Goal: Task Accomplishment & Management: Manage account settings

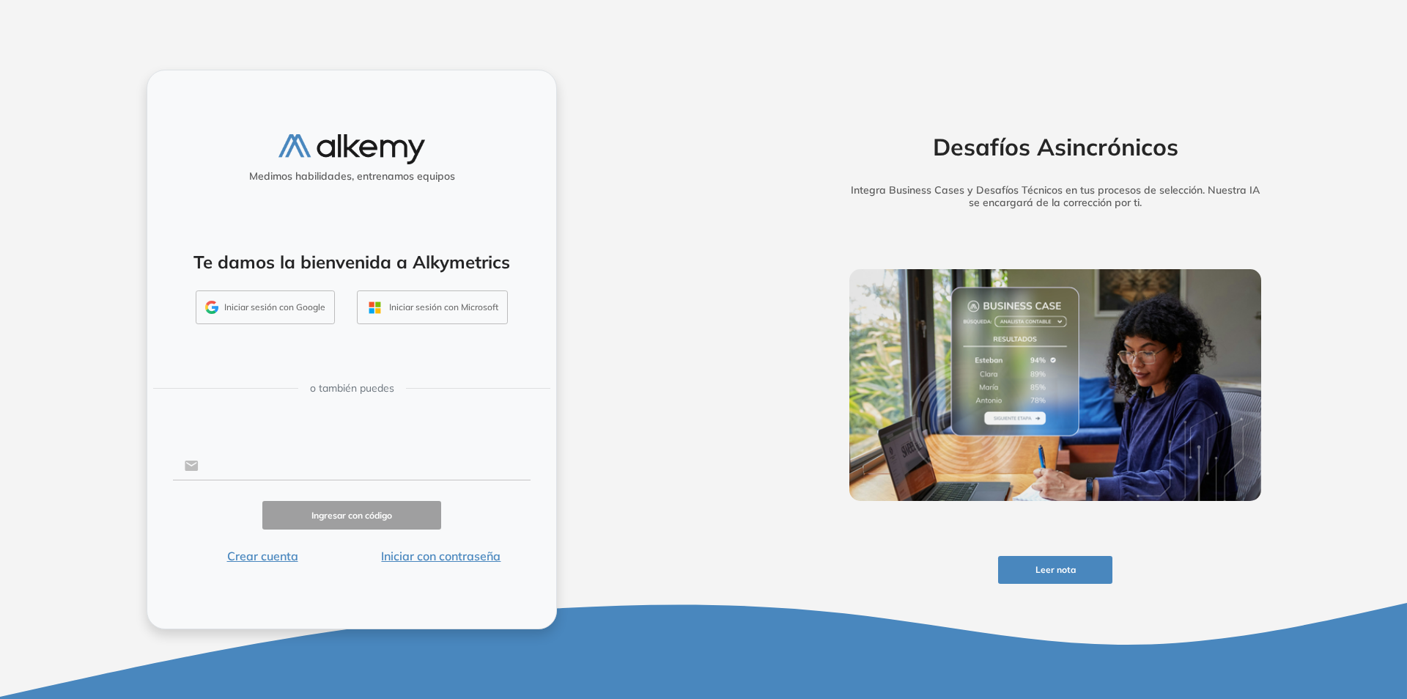
click at [292, 468] on input "text" at bounding box center [365, 466] width 332 height 28
type input "**********"
click at [348, 517] on button "Ingresar con código" at bounding box center [351, 515] width 179 height 29
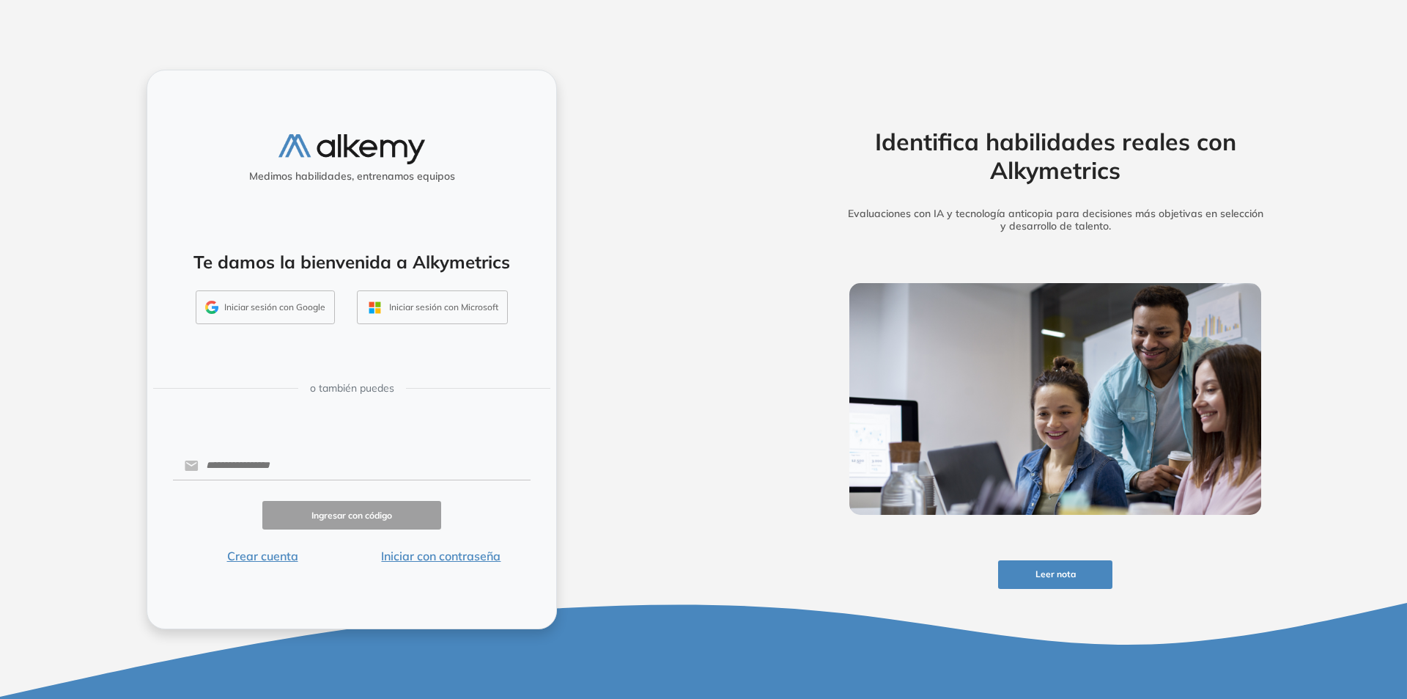
click at [268, 305] on button "Iniciar sesión con Google" at bounding box center [265, 307] width 139 height 34
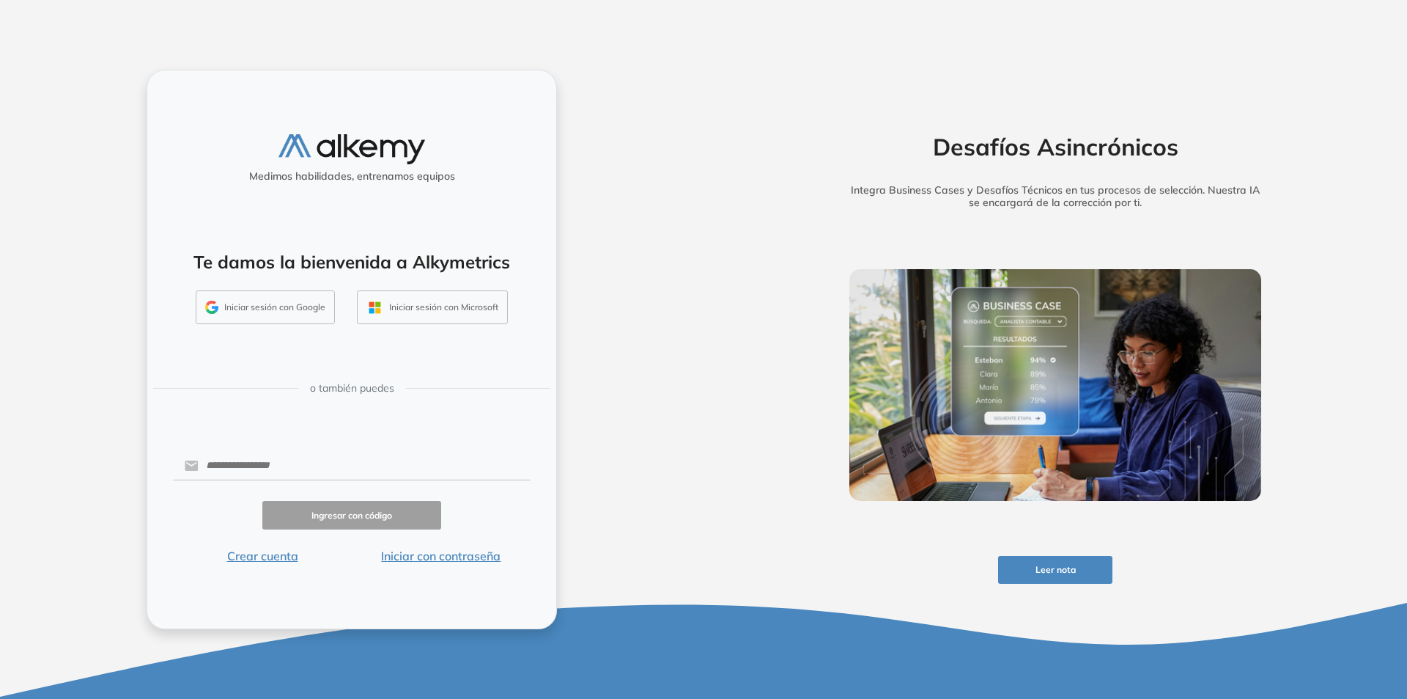
click at [454, 317] on button "Iniciar sesión con Microsoft" at bounding box center [432, 307] width 151 height 34
click at [279, 561] on button "Crear cuenta" at bounding box center [262, 556] width 179 height 18
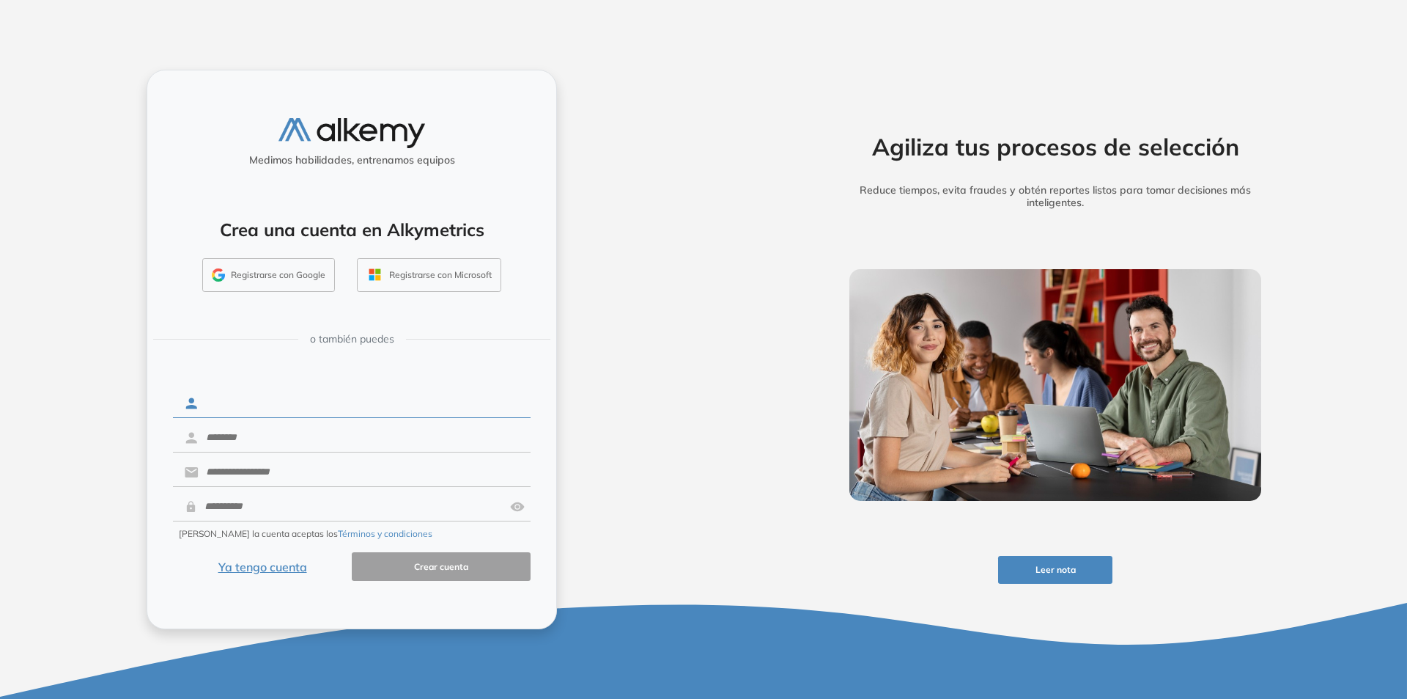
click at [320, 410] on input "text" at bounding box center [365, 403] width 332 height 28
type input "******"
type input "*******"
click at [282, 469] on input "text" at bounding box center [365, 472] width 332 height 28
type input "**********"
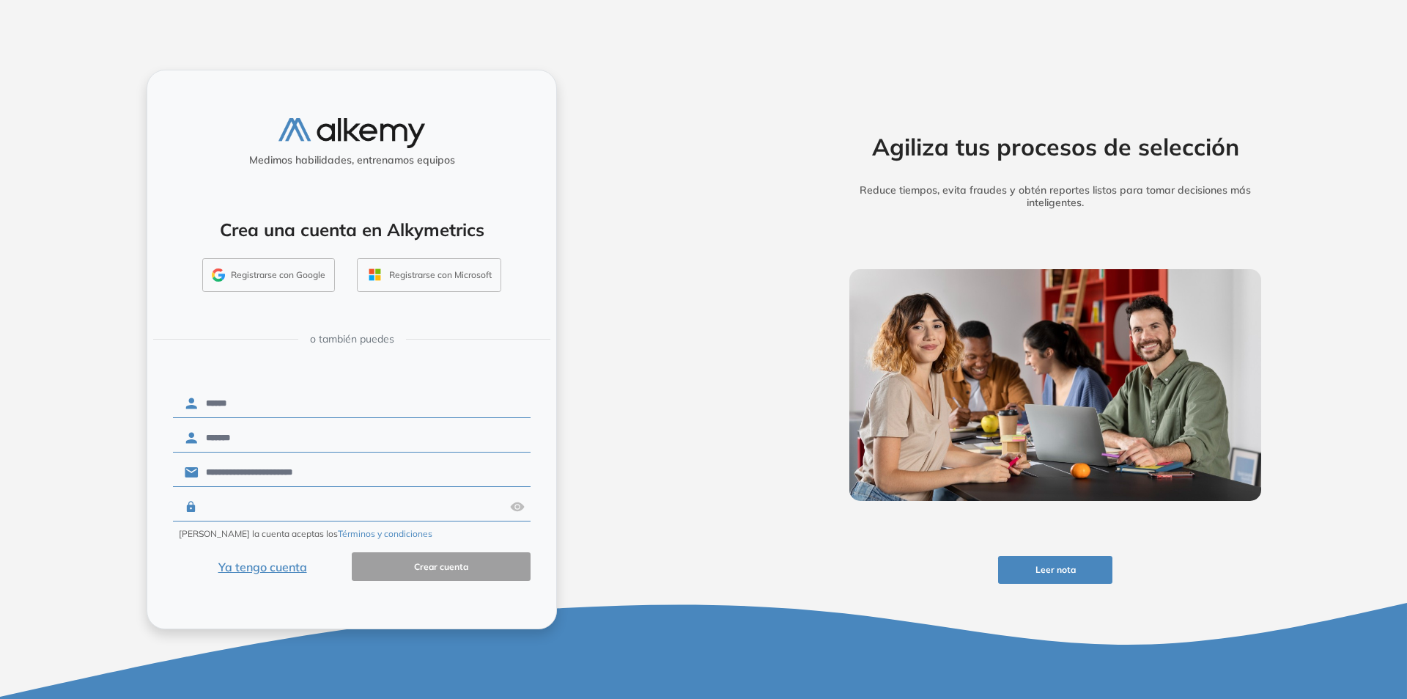
click at [295, 498] on input "text" at bounding box center [350, 507] width 307 height 28
click at [517, 512] on img at bounding box center [517, 507] width 15 height 28
click at [394, 565] on button "Crear cuenta" at bounding box center [441, 566] width 179 height 29
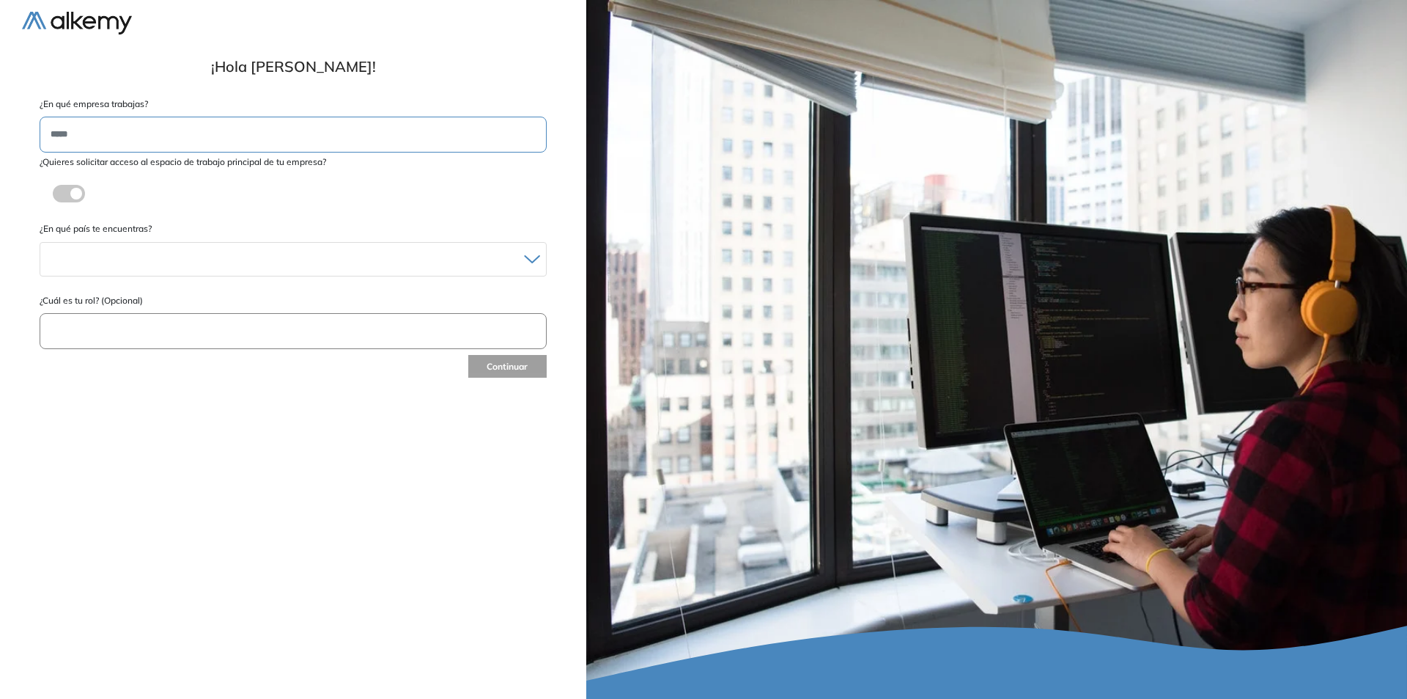
click at [219, 145] on input "text" at bounding box center [293, 135] width 507 height 36
click at [318, 141] on input "text" at bounding box center [293, 135] width 507 height 36
click at [74, 191] on label at bounding box center [69, 194] width 32 height 18
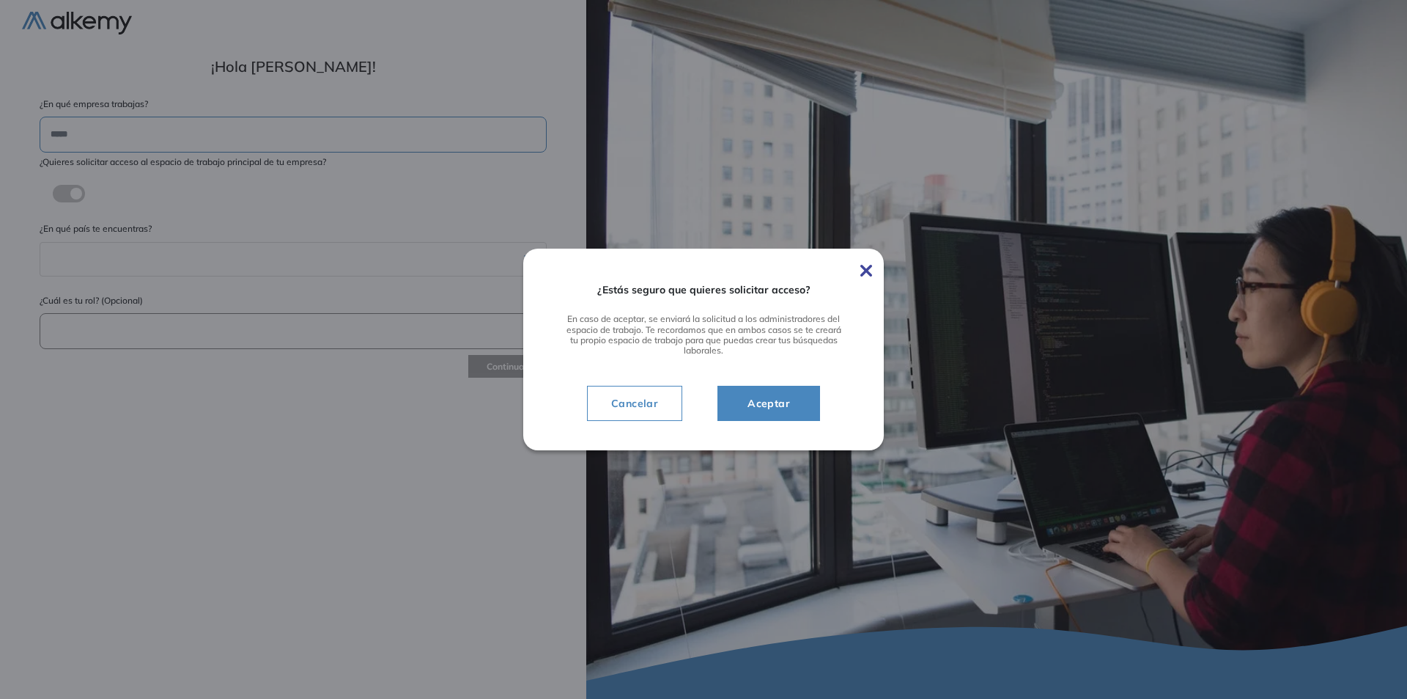
click at [805, 405] on button "Aceptar" at bounding box center [769, 403] width 103 height 35
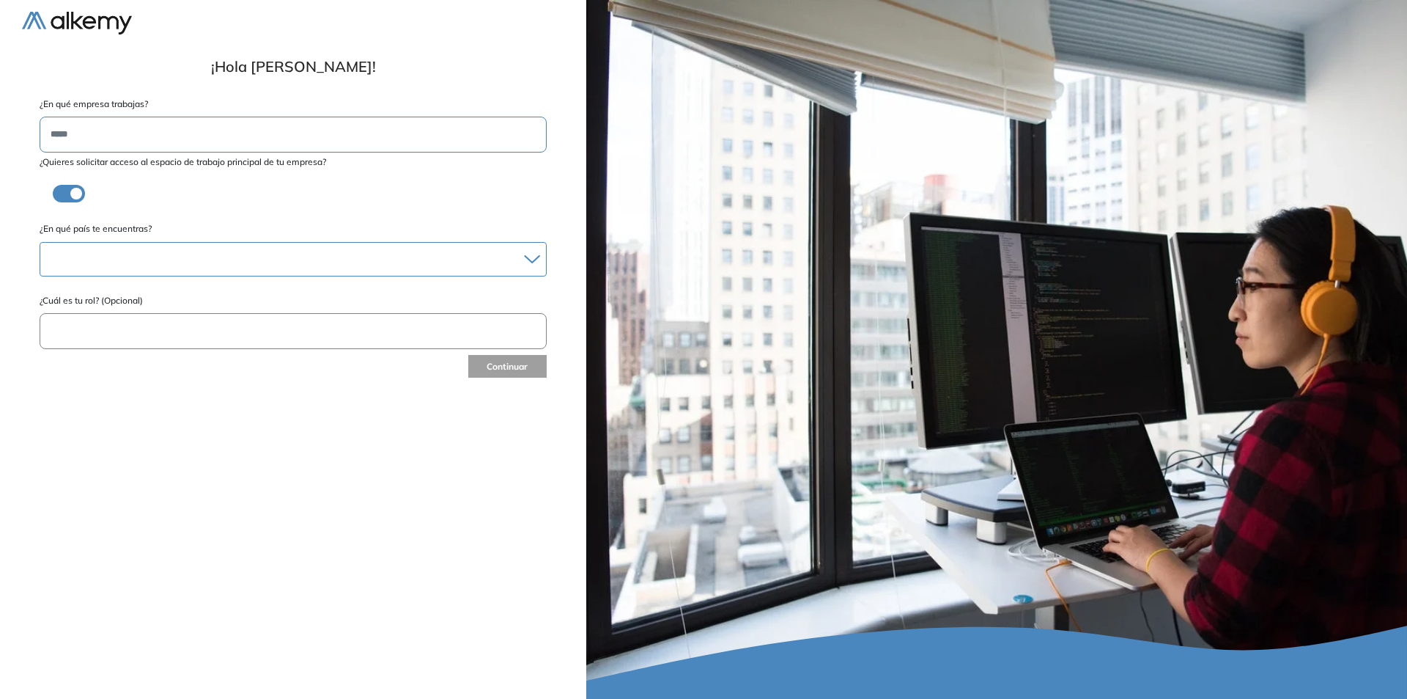
click at [191, 275] on div "Albania Andorra Antigua y Barbuda Argentina Aruba Australia Austria Bahamas Bar…" at bounding box center [293, 259] width 507 height 34
click at [328, 268] on div at bounding box center [293, 258] width 506 height 21
click at [165, 338] on li "[GEOGRAPHIC_DATA]" at bounding box center [293, 332] width 493 height 15
click at [169, 331] on input "text" at bounding box center [293, 333] width 507 height 36
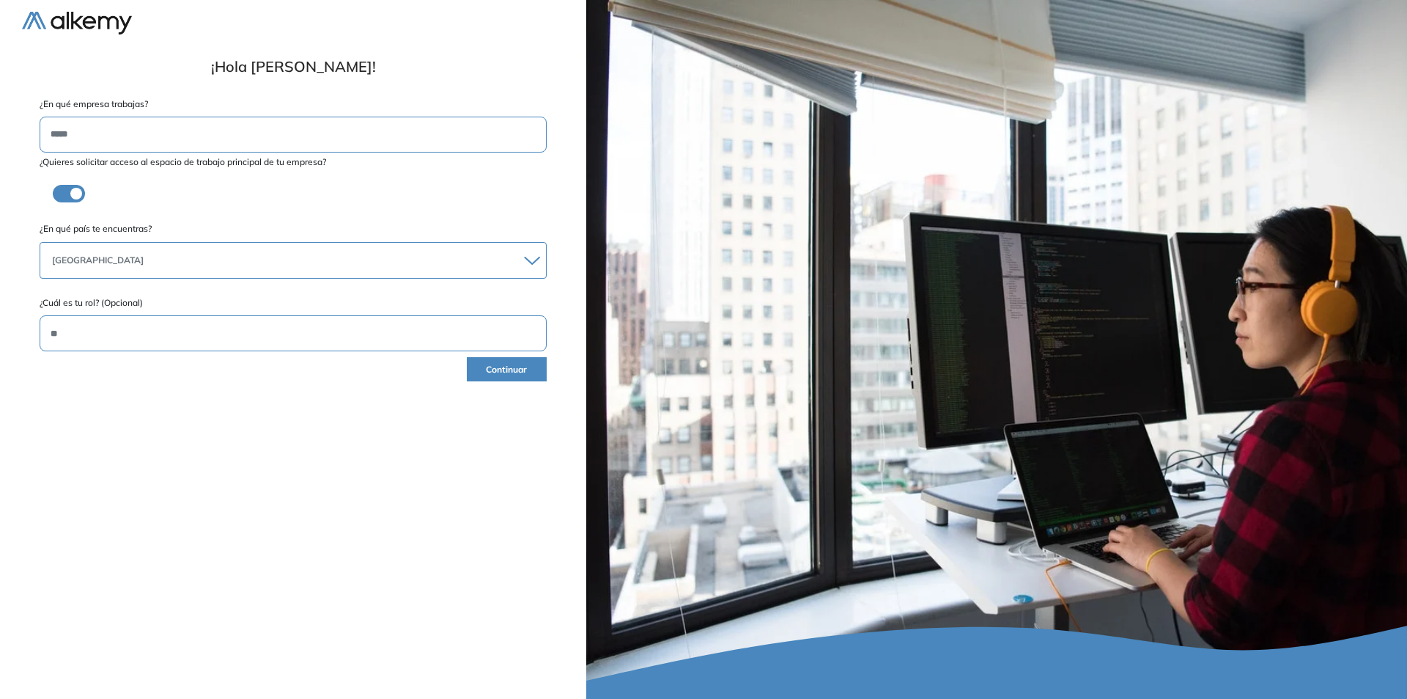
type input "*"
type input "**********"
click at [525, 372] on button "Continuar" at bounding box center [507, 369] width 80 height 24
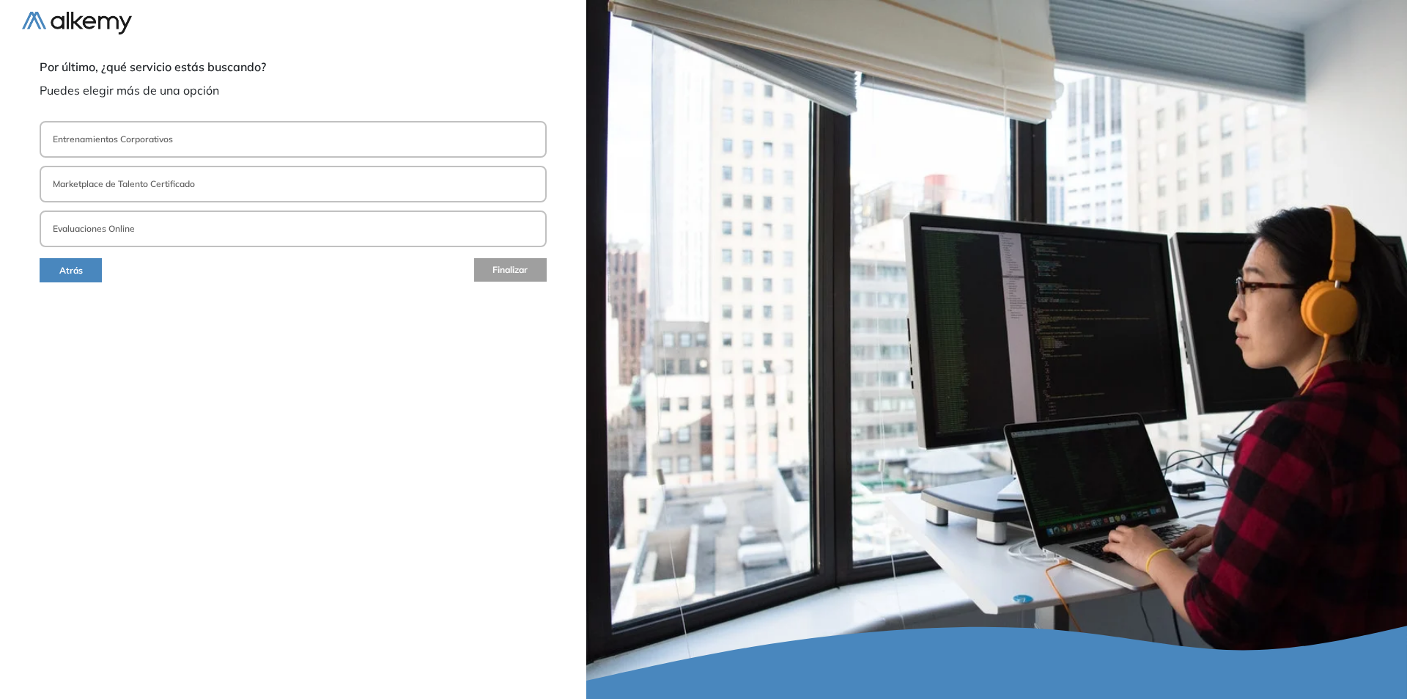
click at [103, 237] on button "Evaluaciones Online" at bounding box center [293, 228] width 507 height 37
click at [502, 268] on span "Finalizar" at bounding box center [509, 271] width 35 height 14
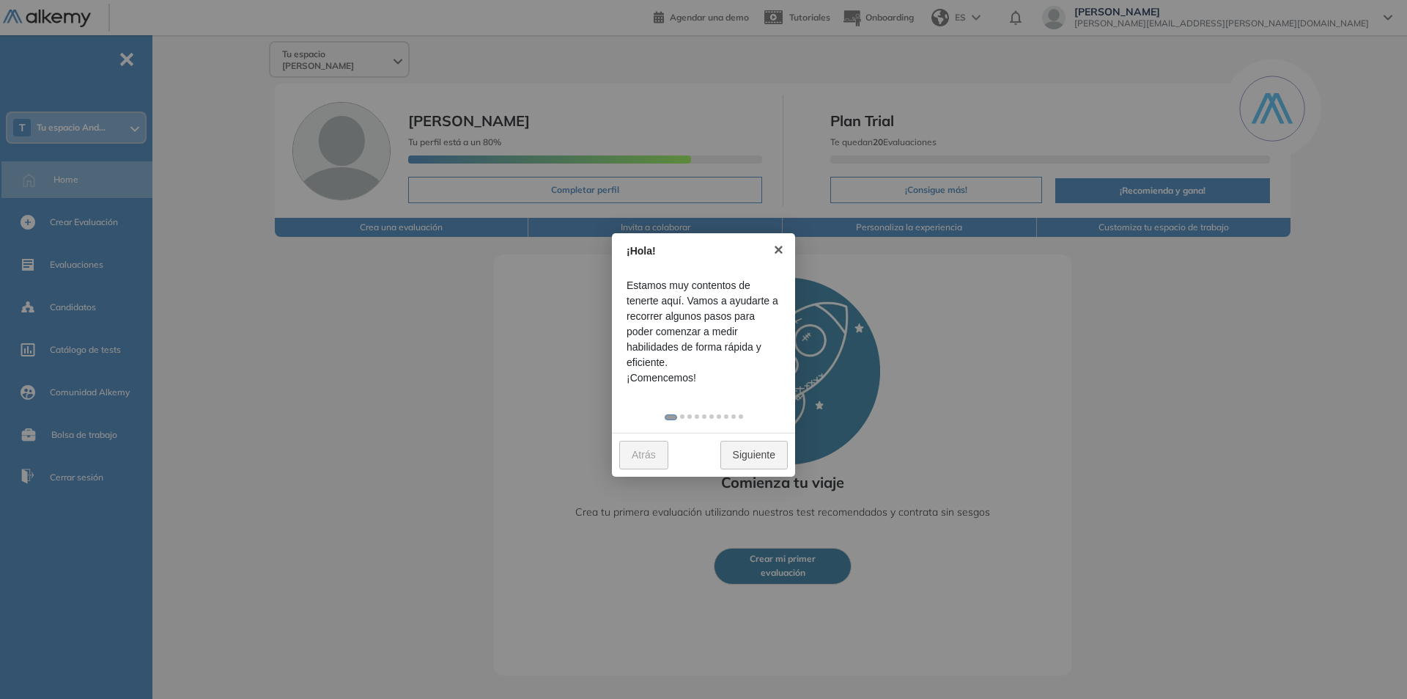
click at [754, 436] on div "Atrás Siguiente" at bounding box center [703, 454] width 183 height 44
click at [752, 463] on link "Siguiente" at bounding box center [754, 455] width 67 height 29
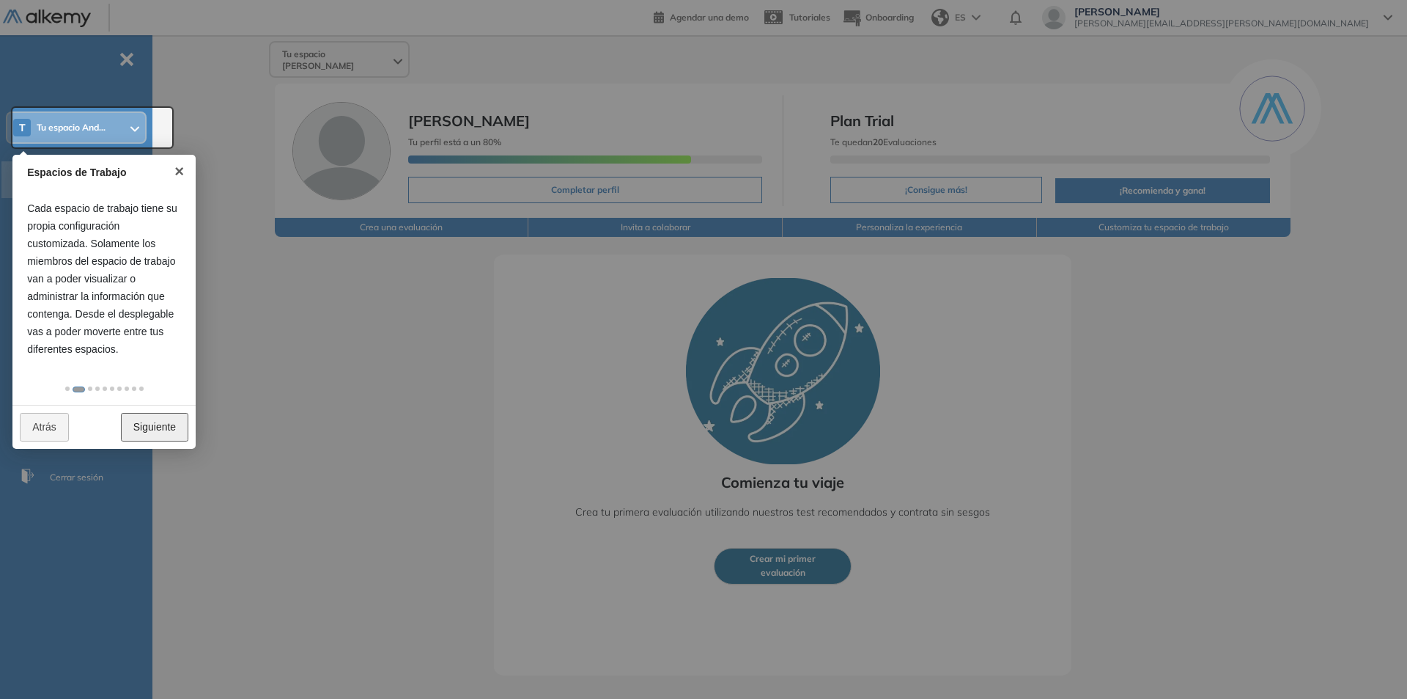
click at [152, 427] on link "Siguiente" at bounding box center [154, 427] width 67 height 29
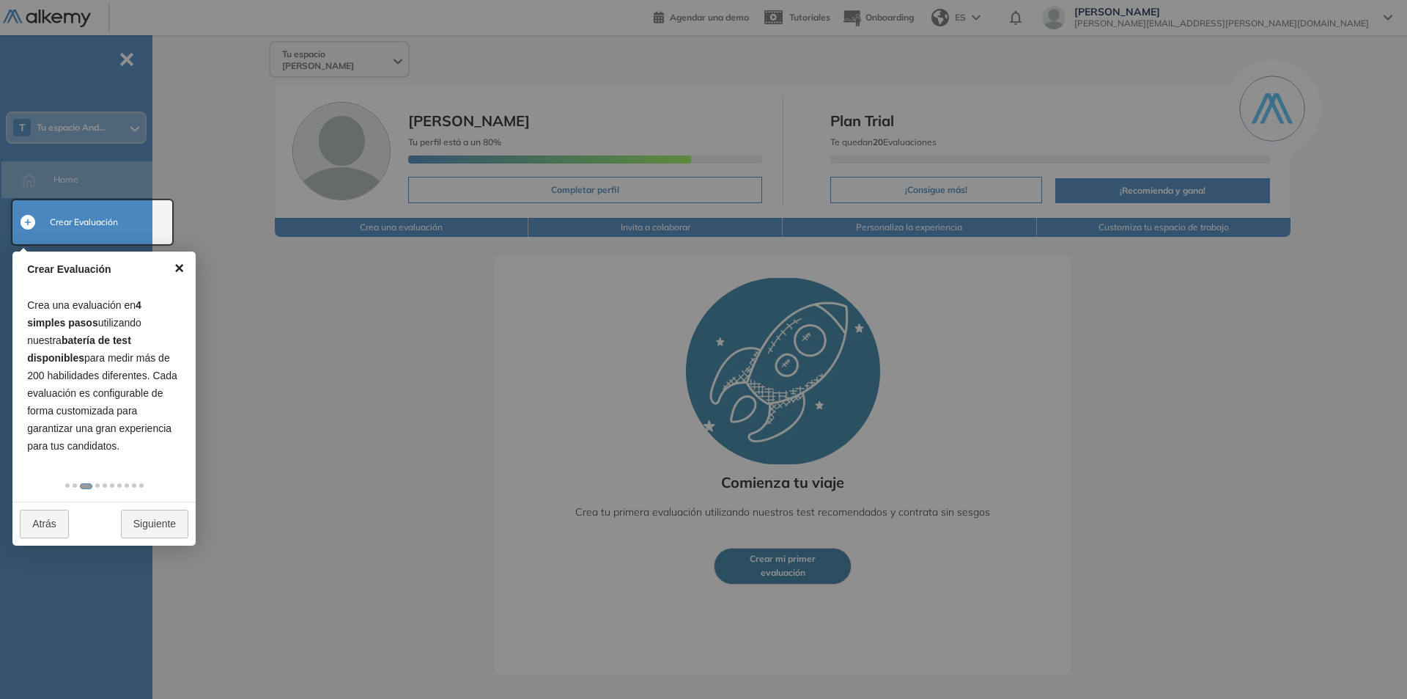
click at [178, 265] on link "×" at bounding box center [179, 267] width 33 height 33
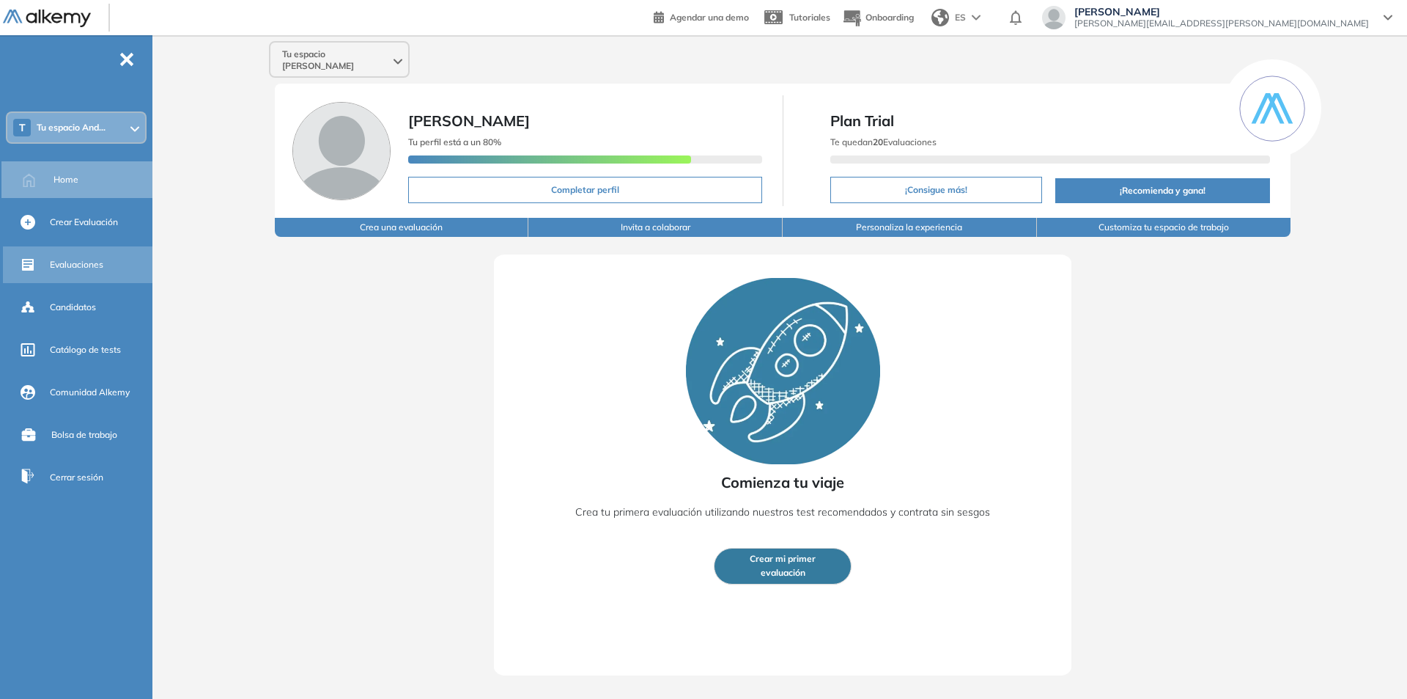
click at [42, 259] on div "Evaluaciones" at bounding box center [79, 264] width 152 height 37
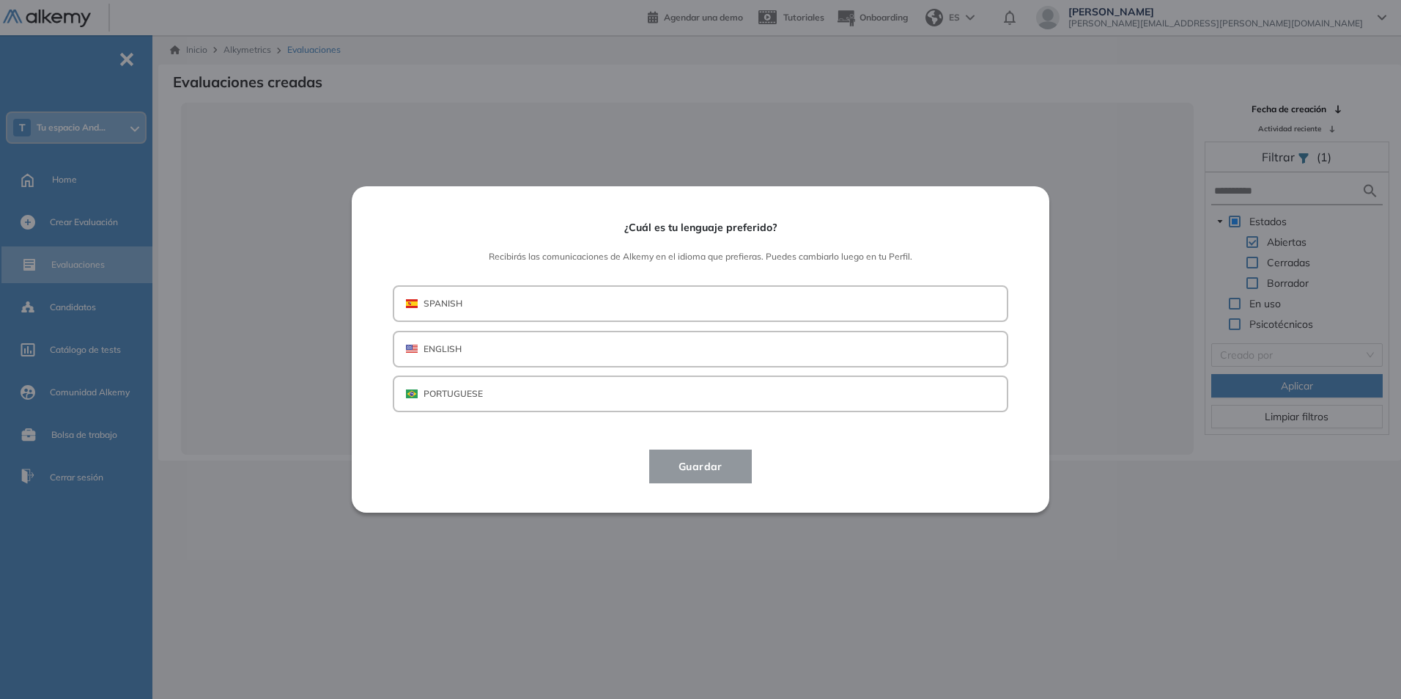
click at [548, 303] on button "SPANISH" at bounding box center [701, 303] width 616 height 37
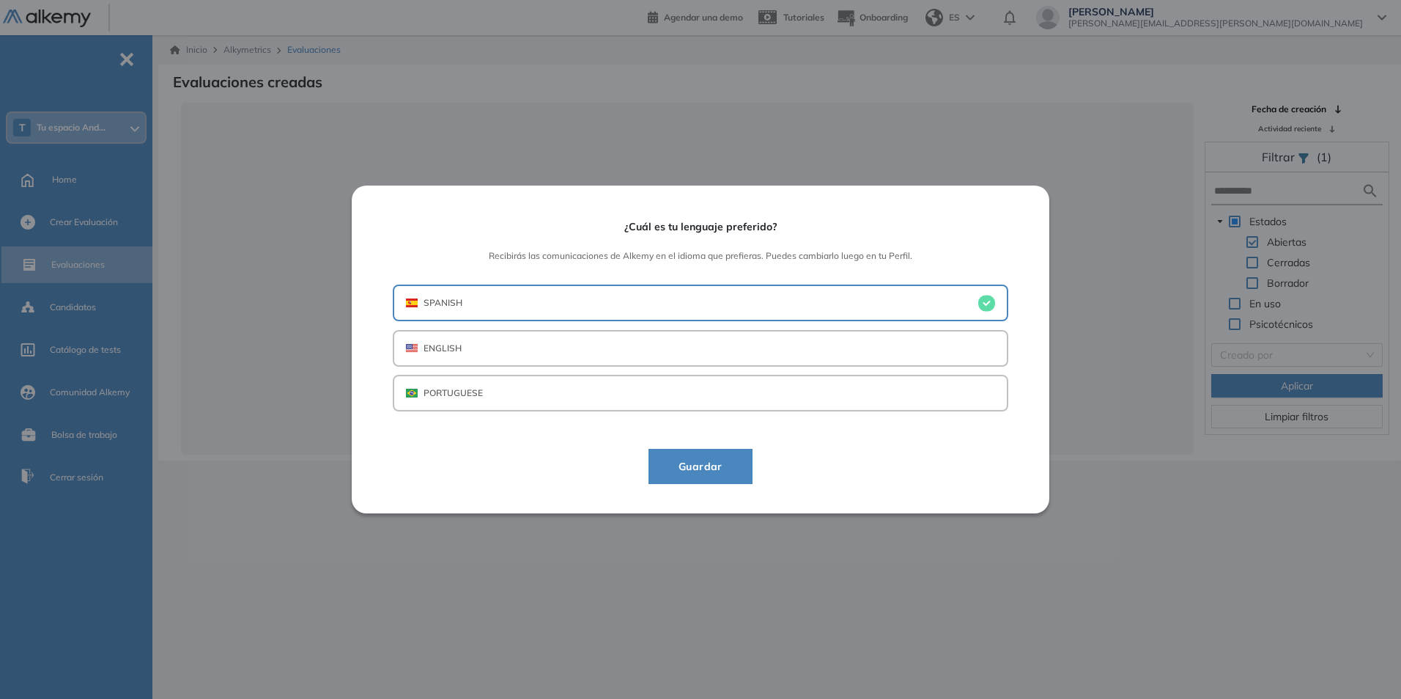
click at [688, 464] on span "Guardar" at bounding box center [700, 466] width 67 height 18
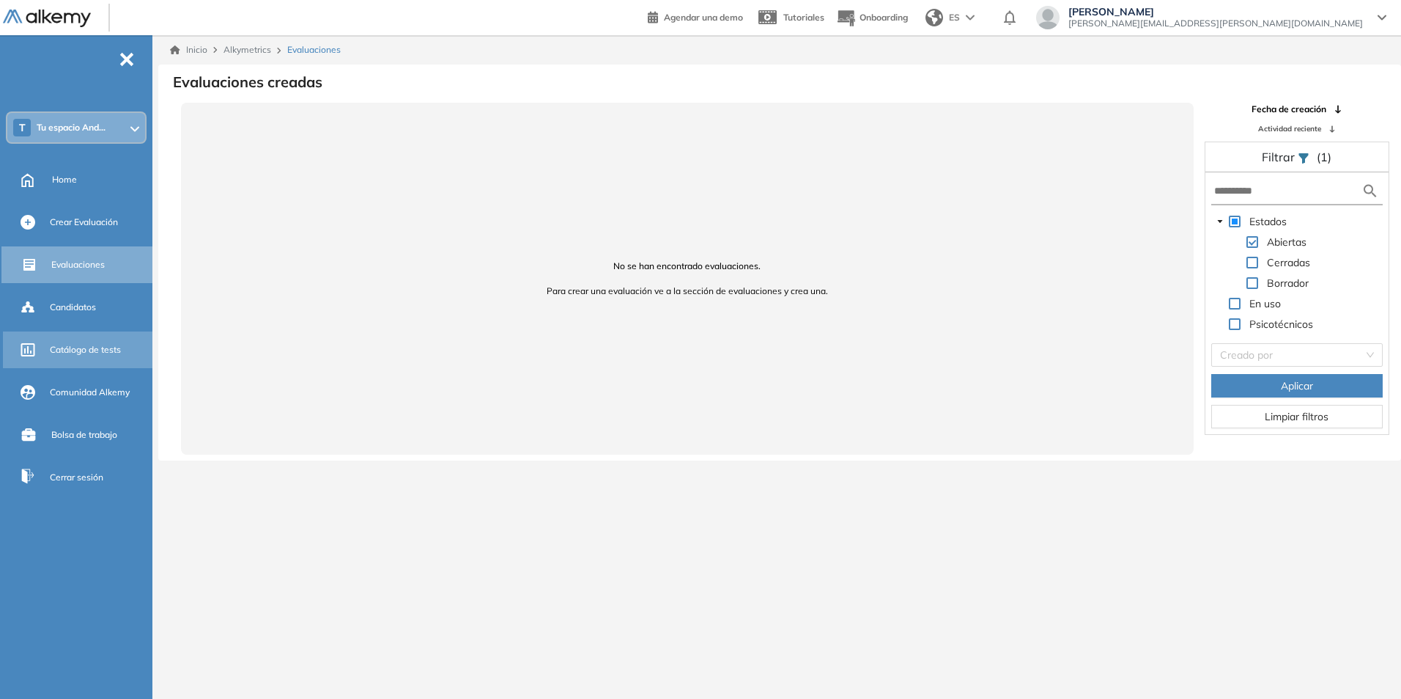
click at [106, 347] on span "Catálogo de tests" at bounding box center [85, 349] width 71 height 13
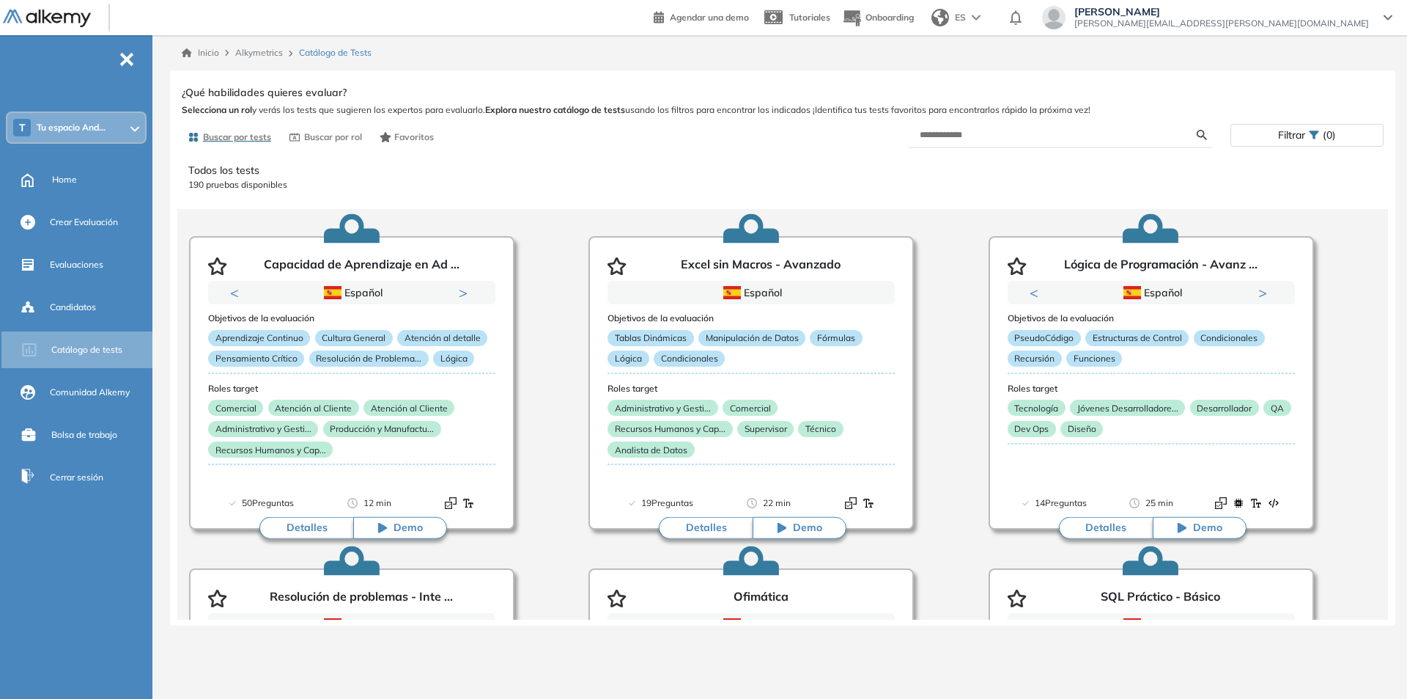
click at [1304, 19] on span "[PERSON_NAME][EMAIL_ADDRESS][PERSON_NAME][DOMAIN_NAME]" at bounding box center [1222, 24] width 295 height 12
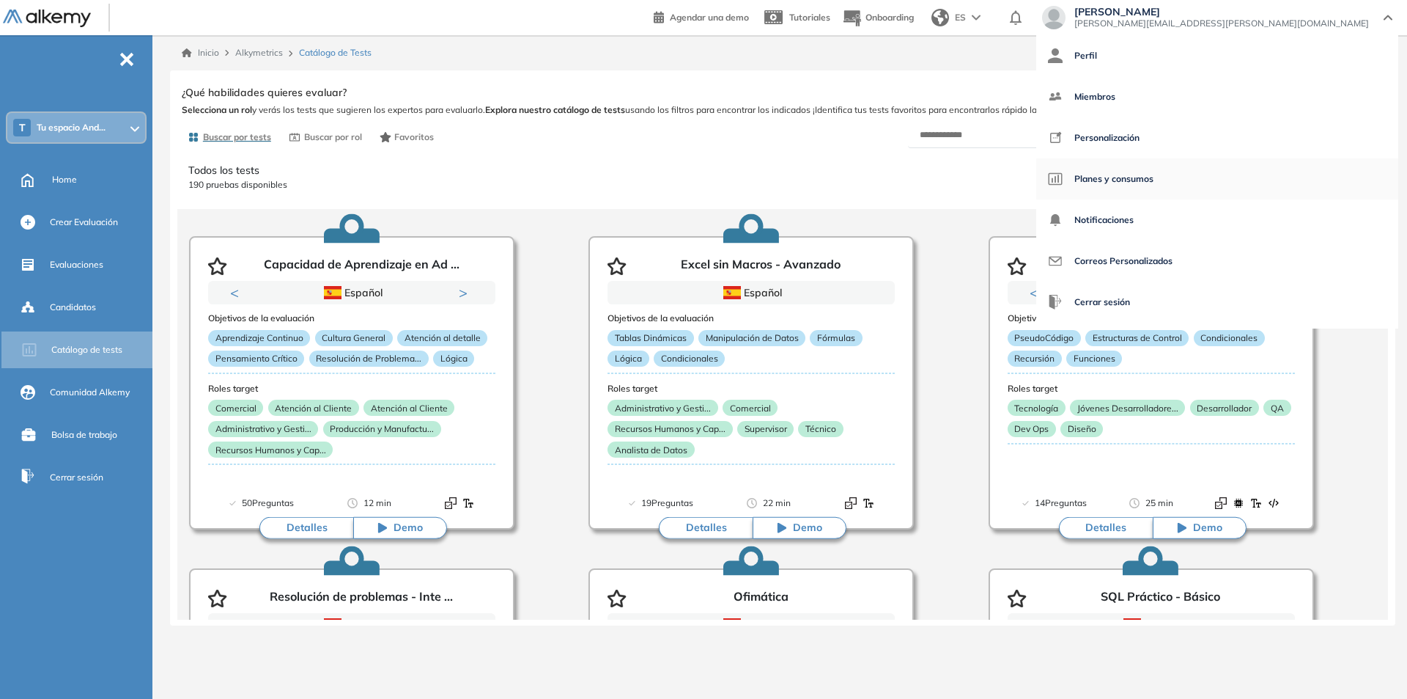
click at [1154, 182] on span "Planes y consumos" at bounding box center [1114, 178] width 79 height 35
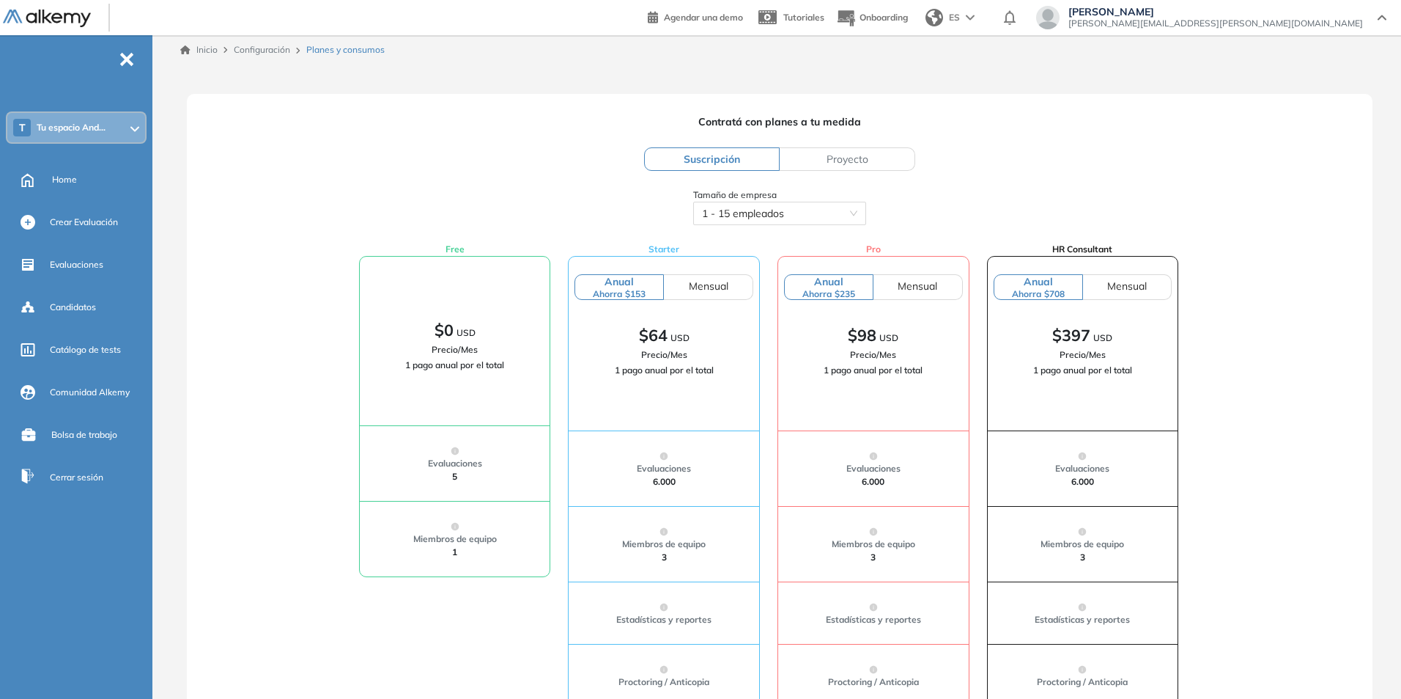
click at [873, 160] on label "Proyecto" at bounding box center [848, 158] width 136 height 23
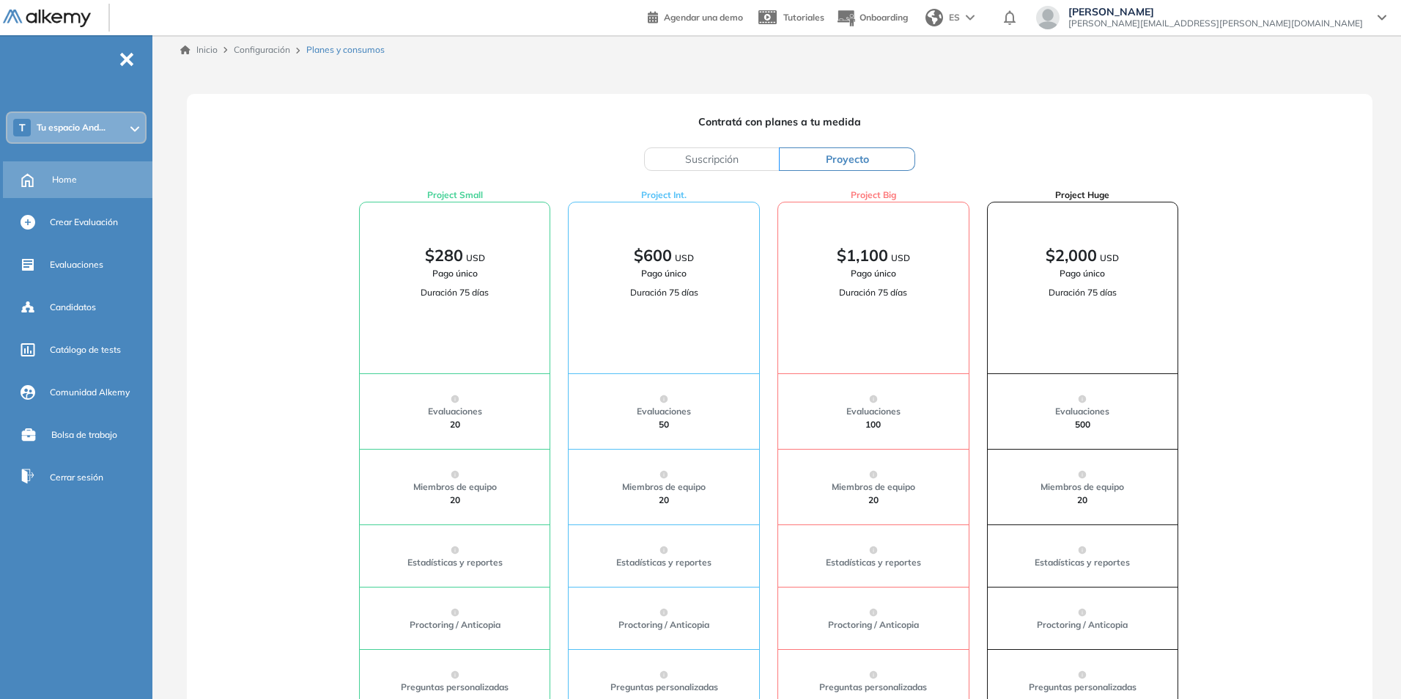
click at [80, 178] on div "Home" at bounding box center [100, 179] width 97 height 25
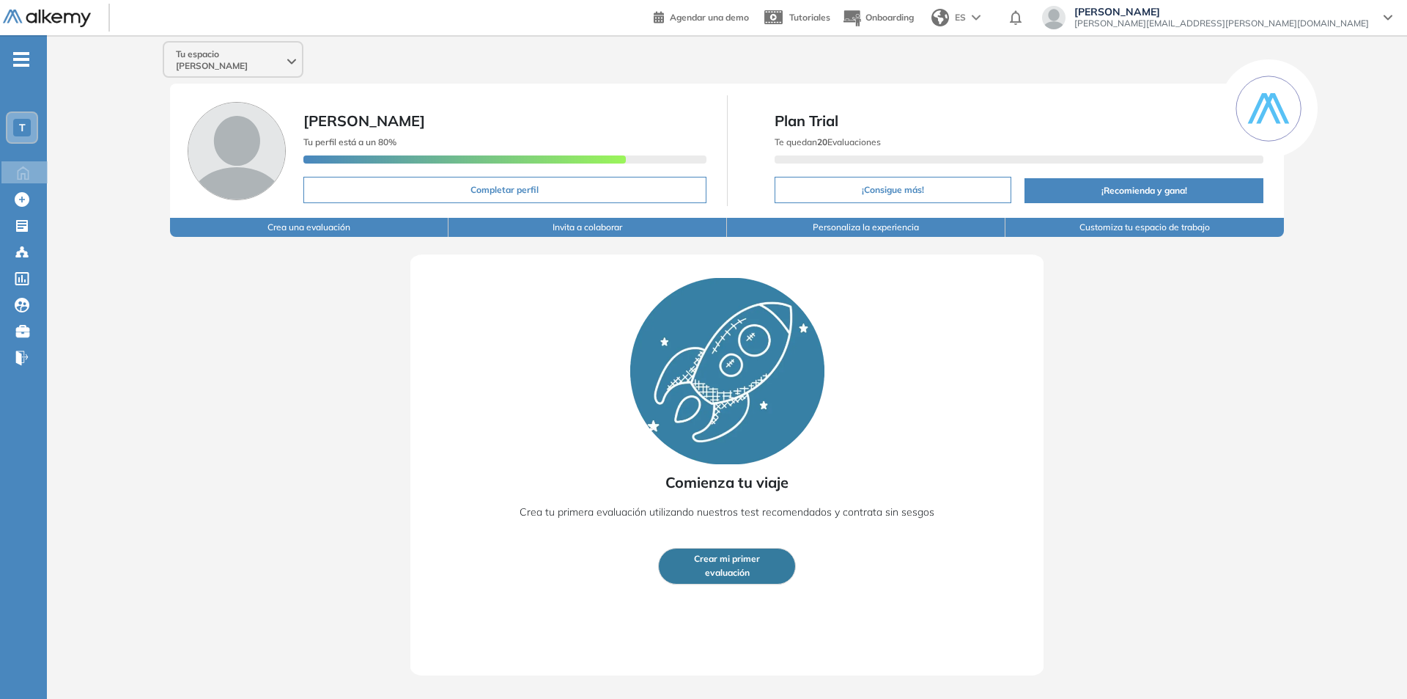
click at [15, 51] on div "-" at bounding box center [22, 47] width 44 height 12
click at [266, 56] on div "Tu espacio [PERSON_NAME]" at bounding box center [233, 60] width 138 height 35
click at [29, 60] on icon "-" at bounding box center [21, 59] width 16 height 3
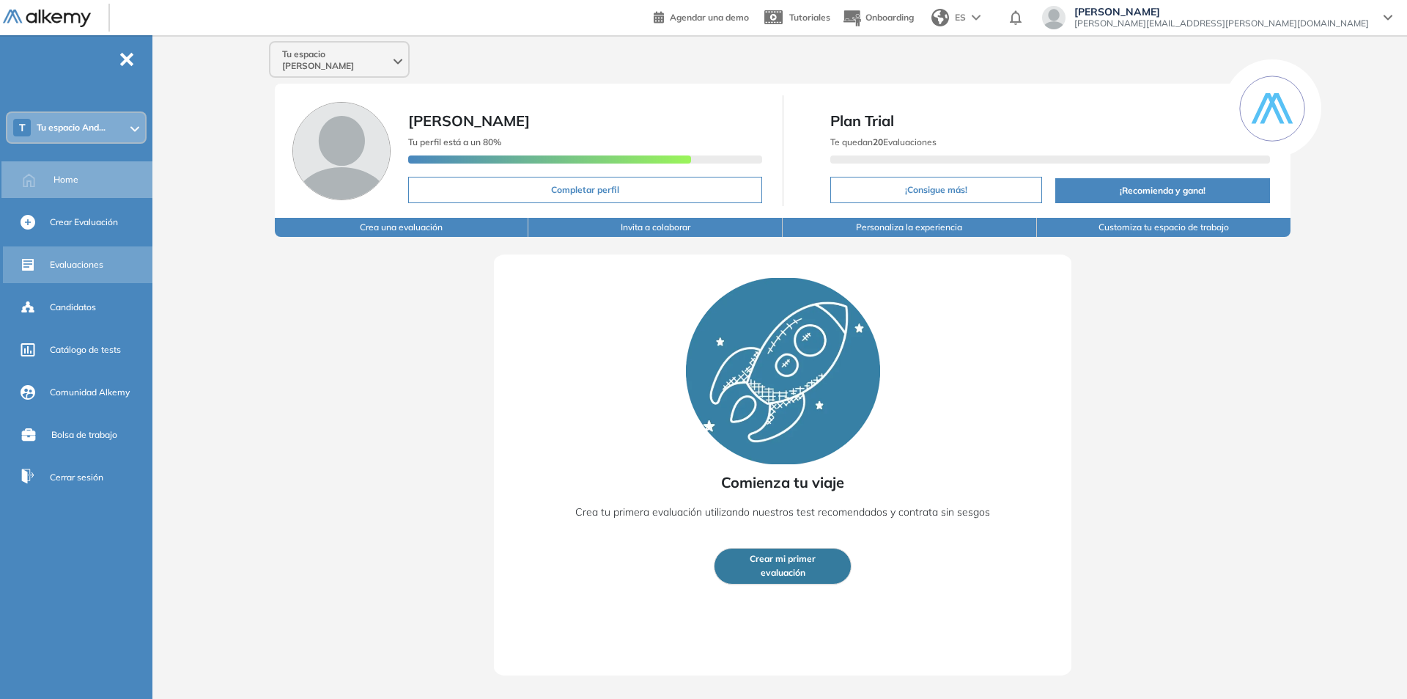
click at [58, 255] on div "Evaluaciones" at bounding box center [100, 264] width 100 height 25
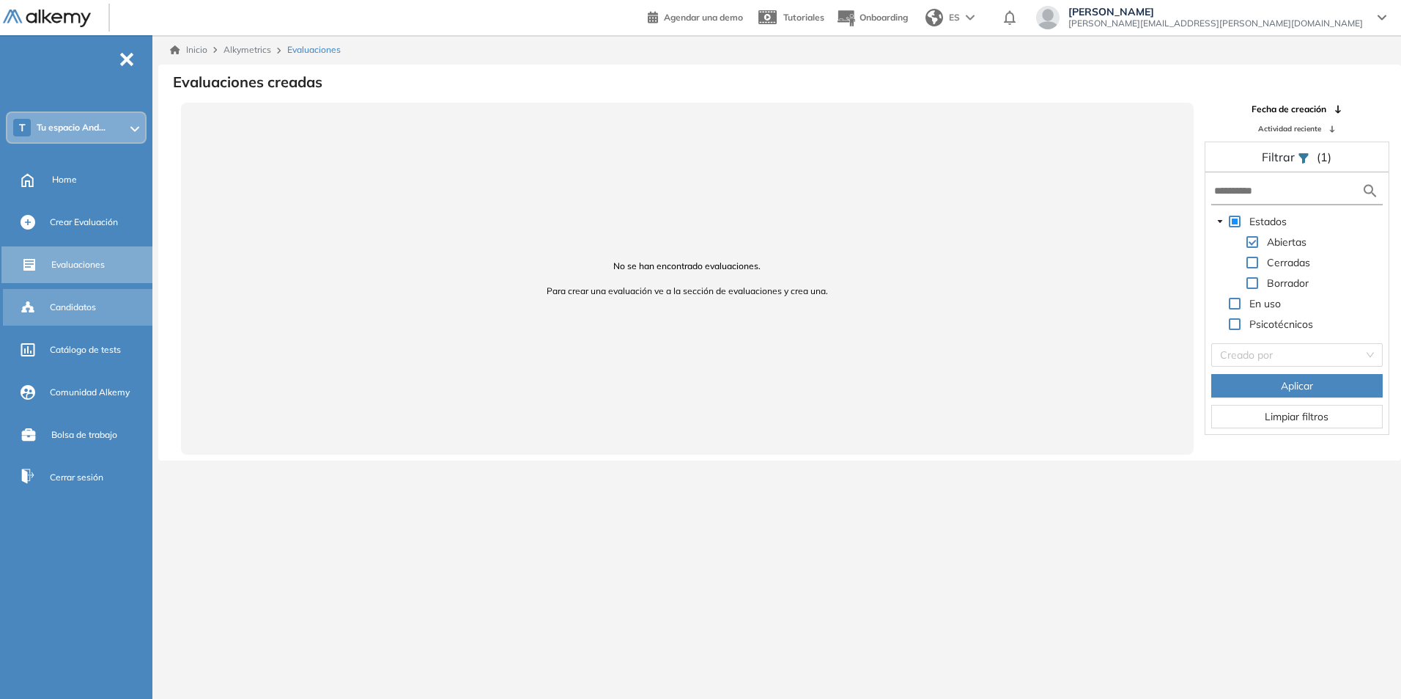
click at [45, 311] on div "Candidatos" at bounding box center [79, 307] width 152 height 37
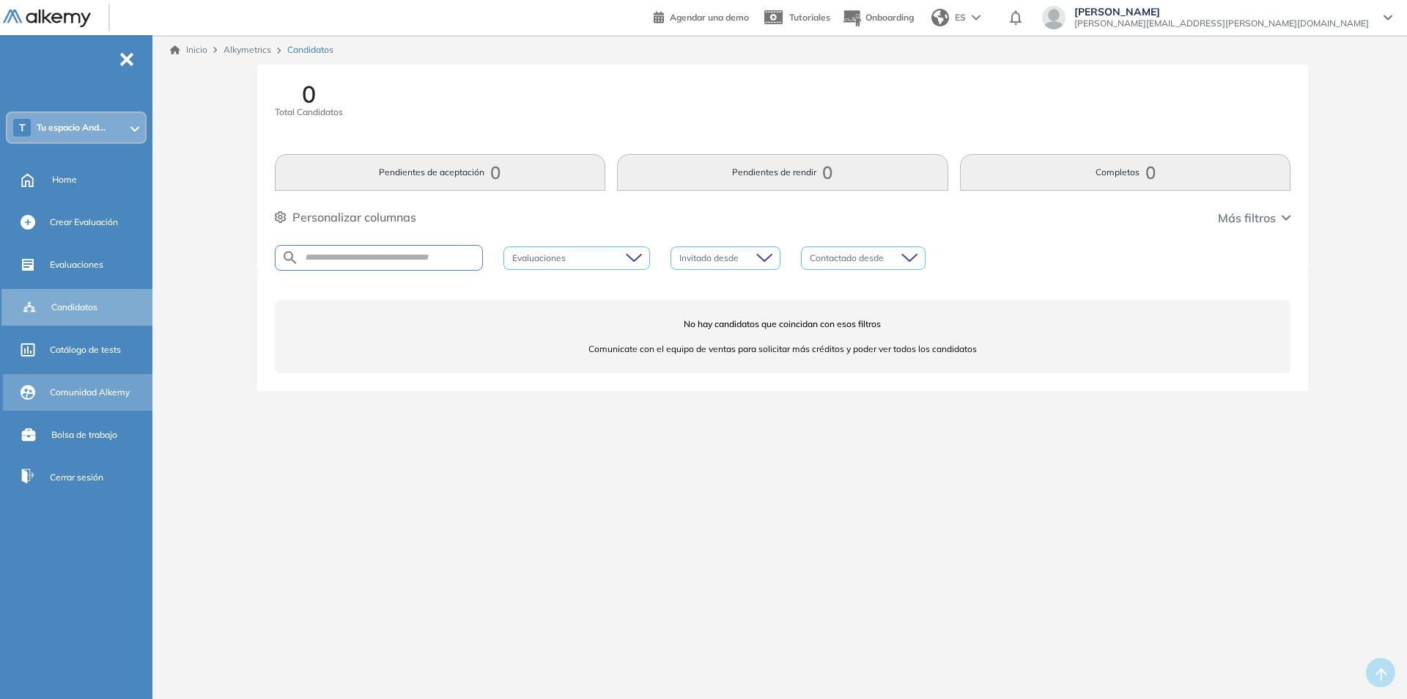
click at [57, 390] on span "Comunidad Alkemy" at bounding box center [90, 392] width 80 height 13
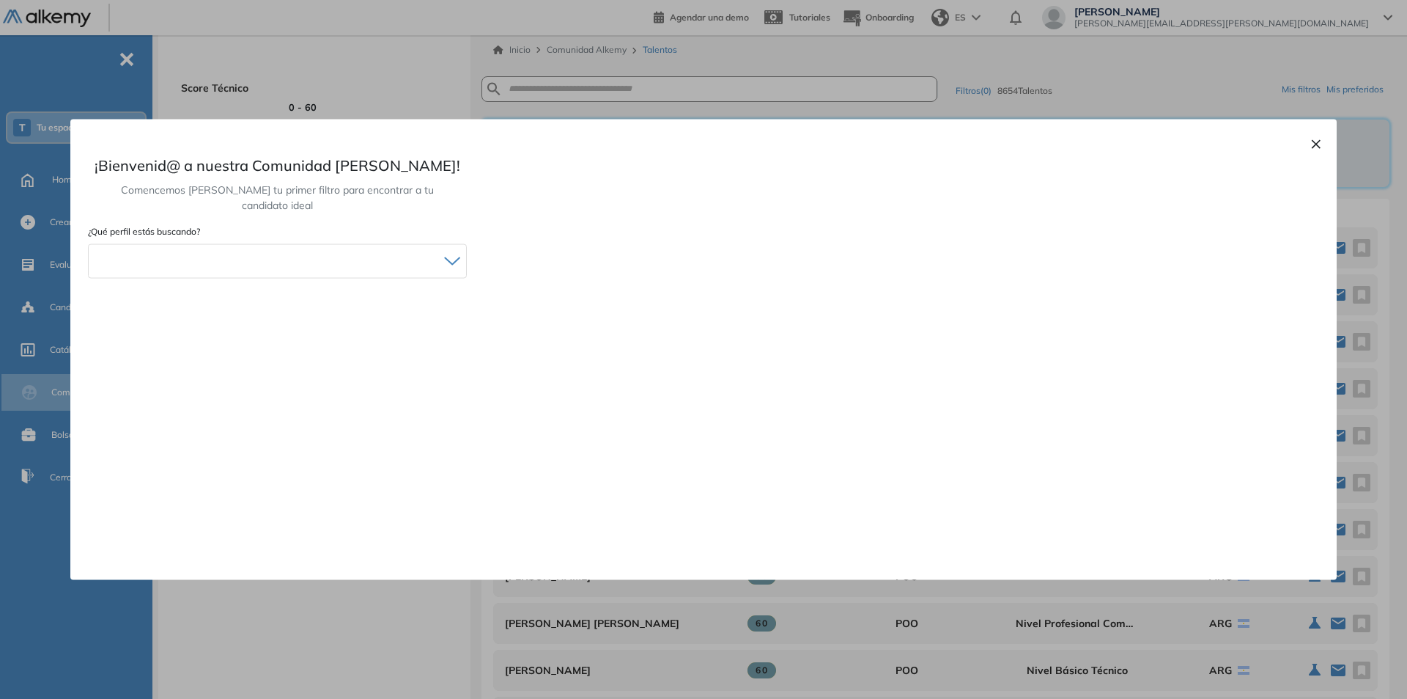
click at [1319, 139] on button "×" at bounding box center [1317, 142] width 12 height 18
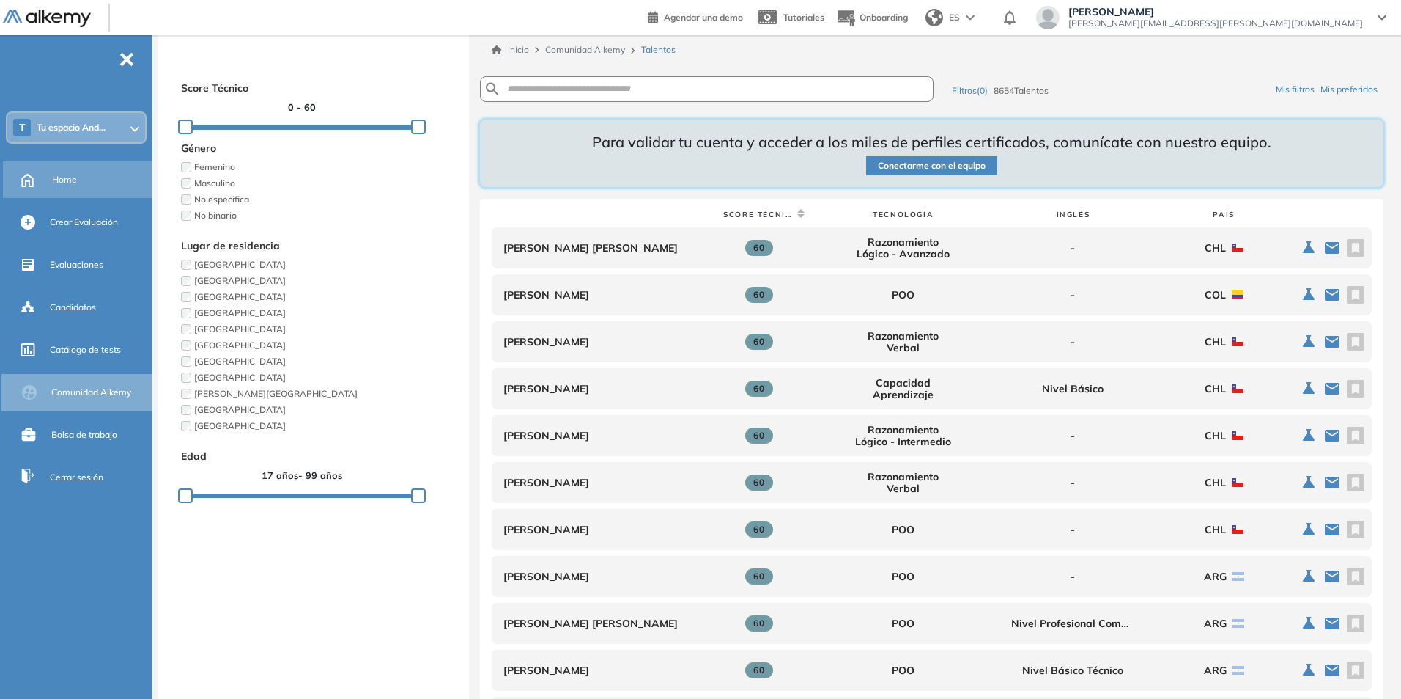
click at [79, 176] on div "Home" at bounding box center [100, 179] width 97 height 25
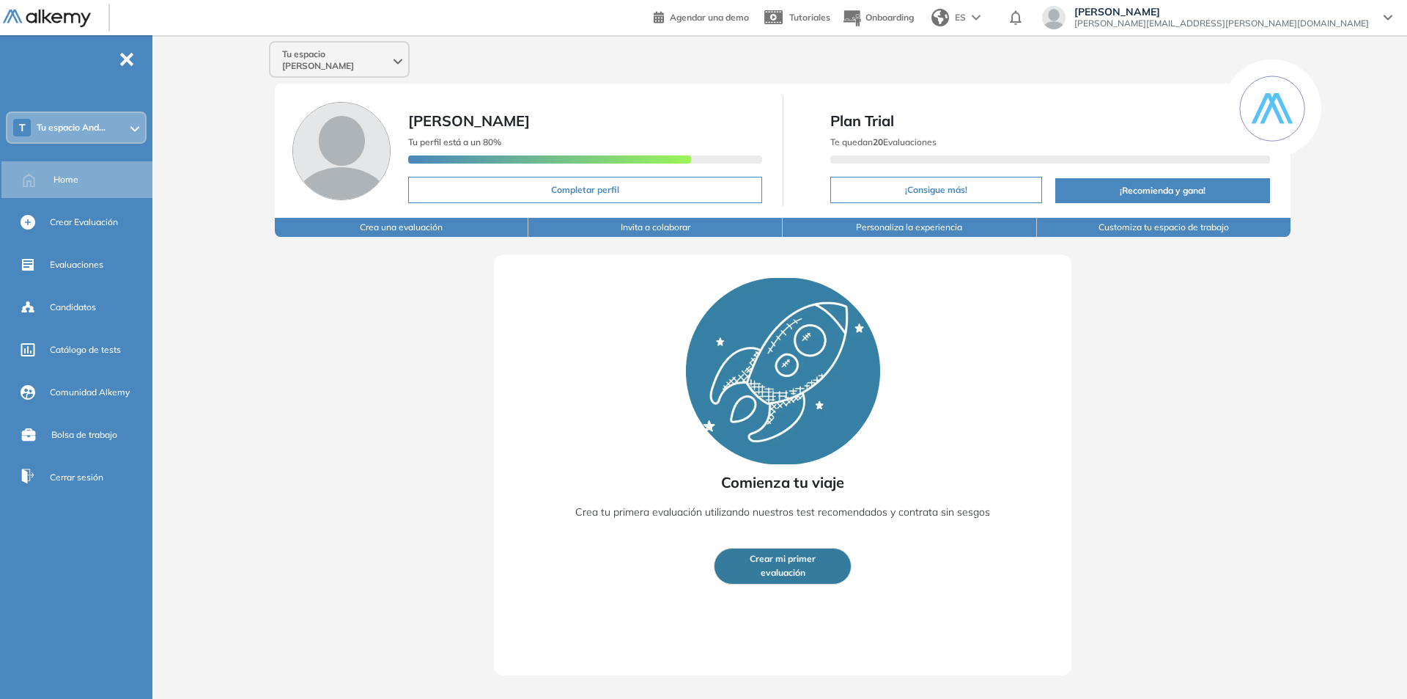
click at [1382, 20] on div "Andrea Cabrera [EMAIL_ADDRESS][PERSON_NAME][DOMAIN_NAME]" at bounding box center [1217, 17] width 350 height 23
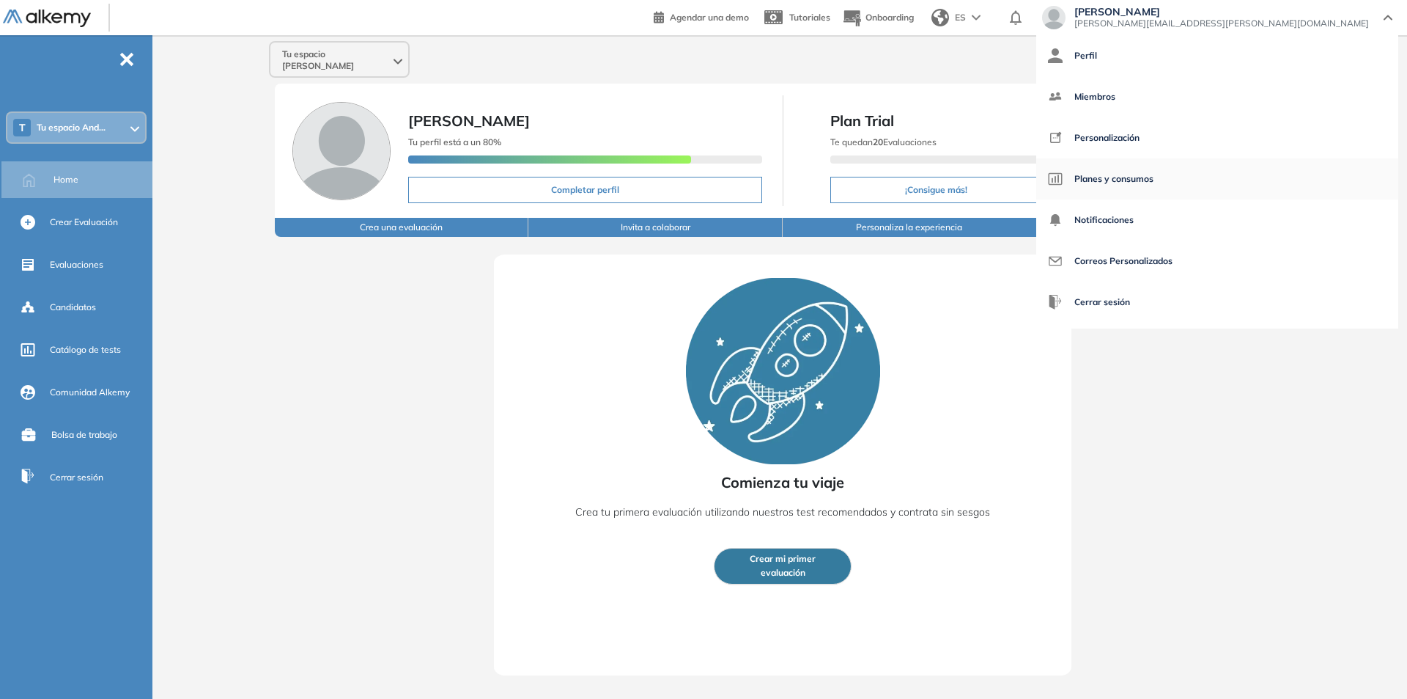
click at [1063, 179] on img at bounding box center [1055, 179] width 15 height 15
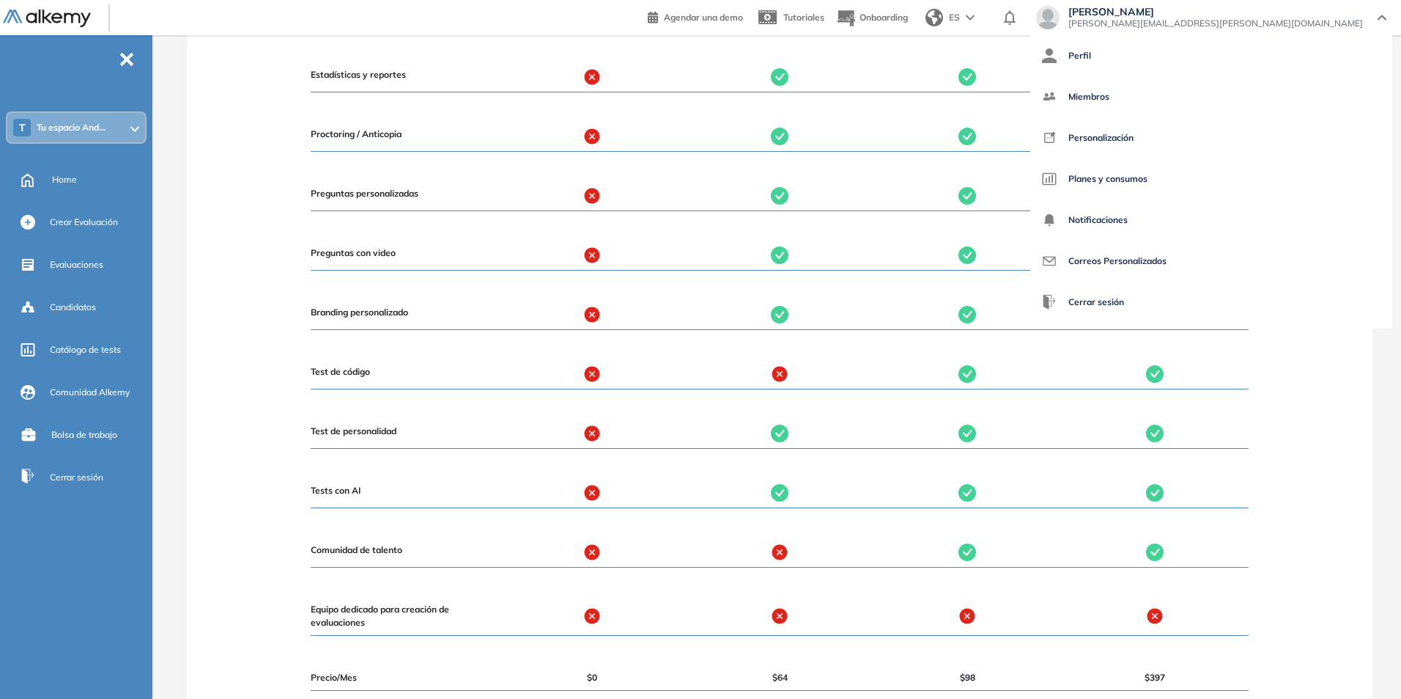
scroll to position [1389, 0]
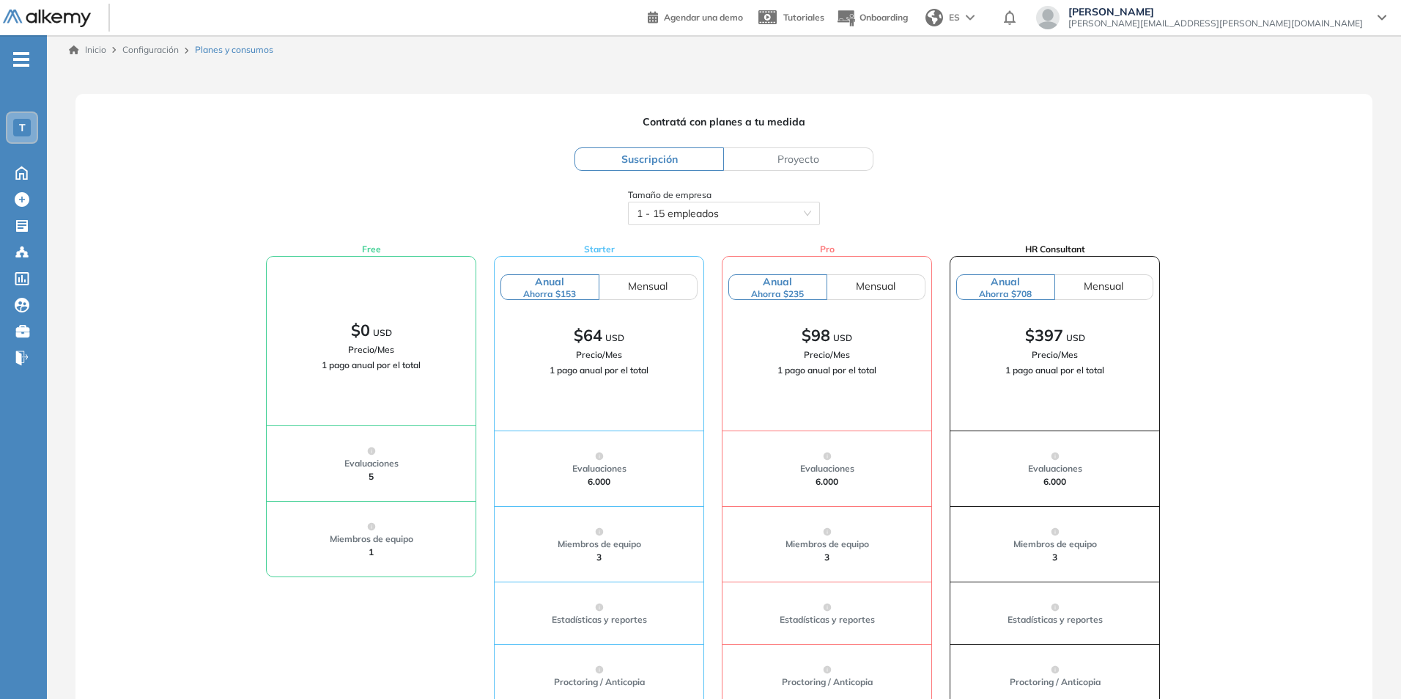
click at [23, 54] on span "-" at bounding box center [21, 58] width 16 height 12
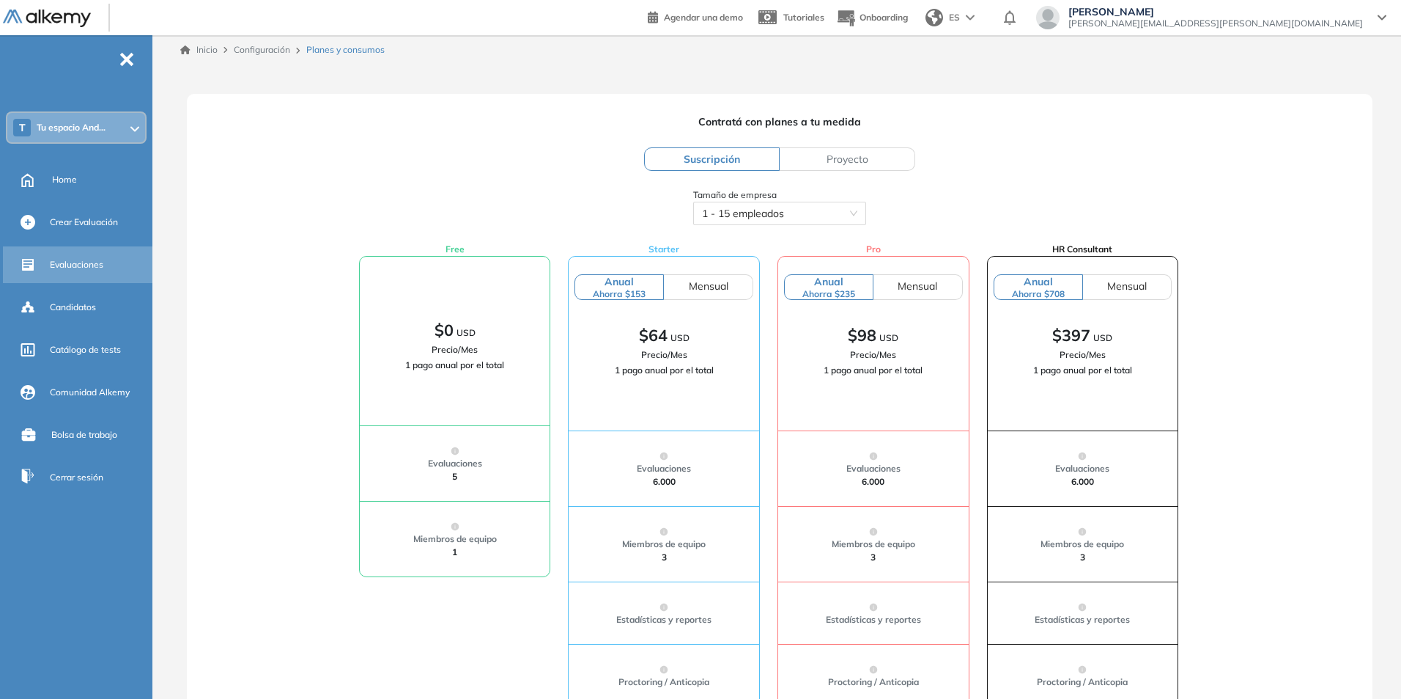
click at [108, 265] on div "Evaluaciones" at bounding box center [100, 264] width 100 height 25
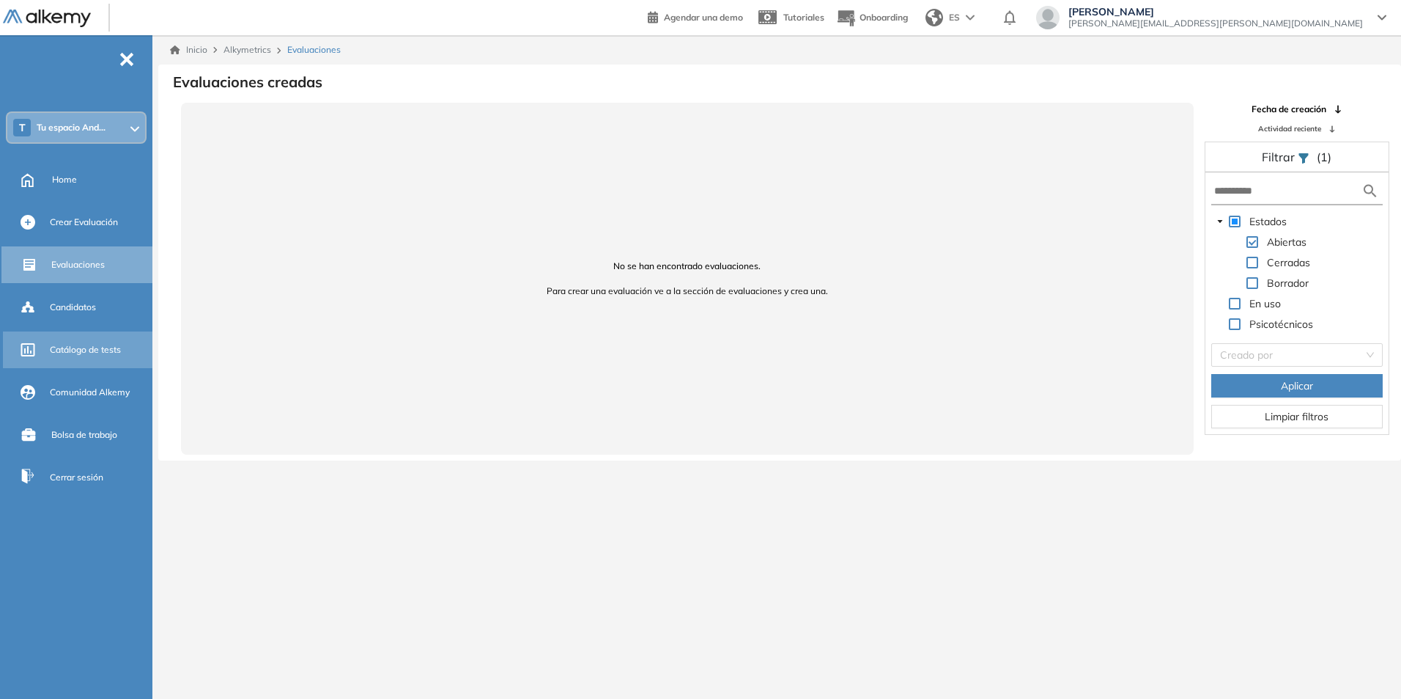
click at [102, 354] on span "Catálogo de tests" at bounding box center [85, 349] width 71 height 13
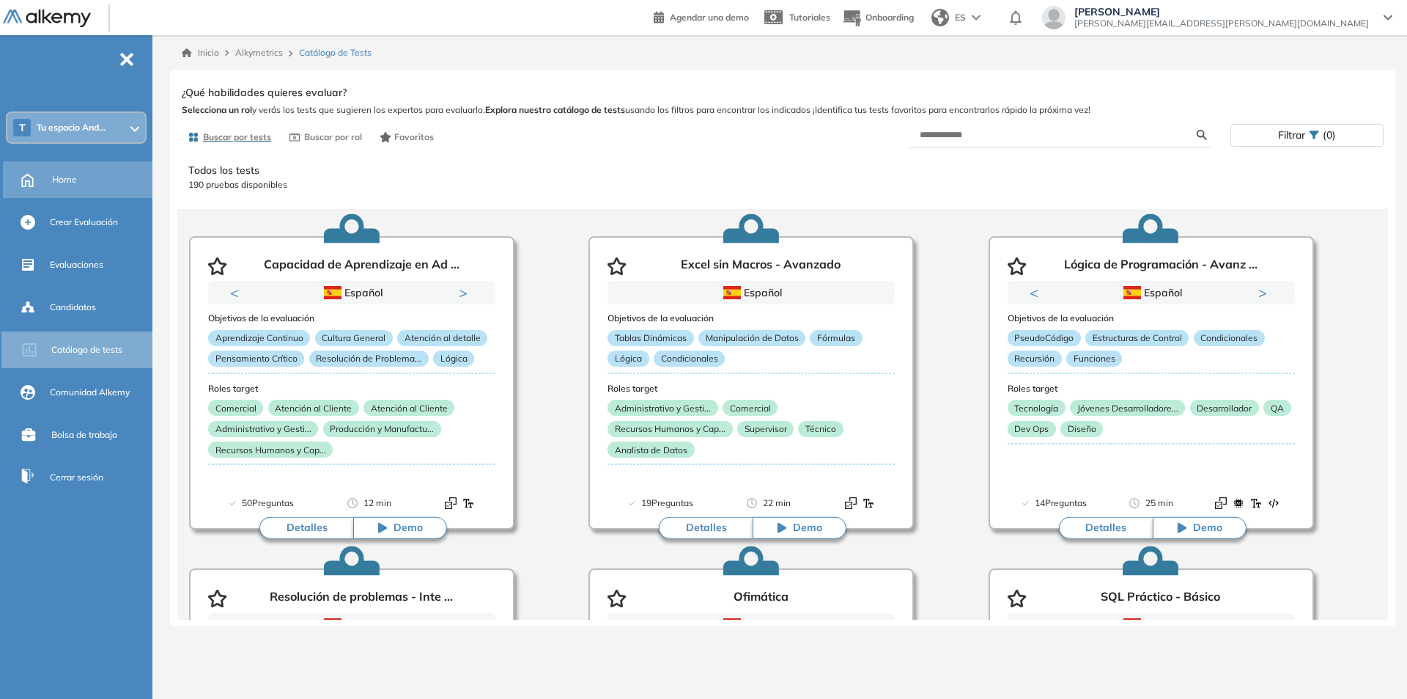
click at [97, 188] on div "Home" at bounding box center [100, 179] width 97 height 25
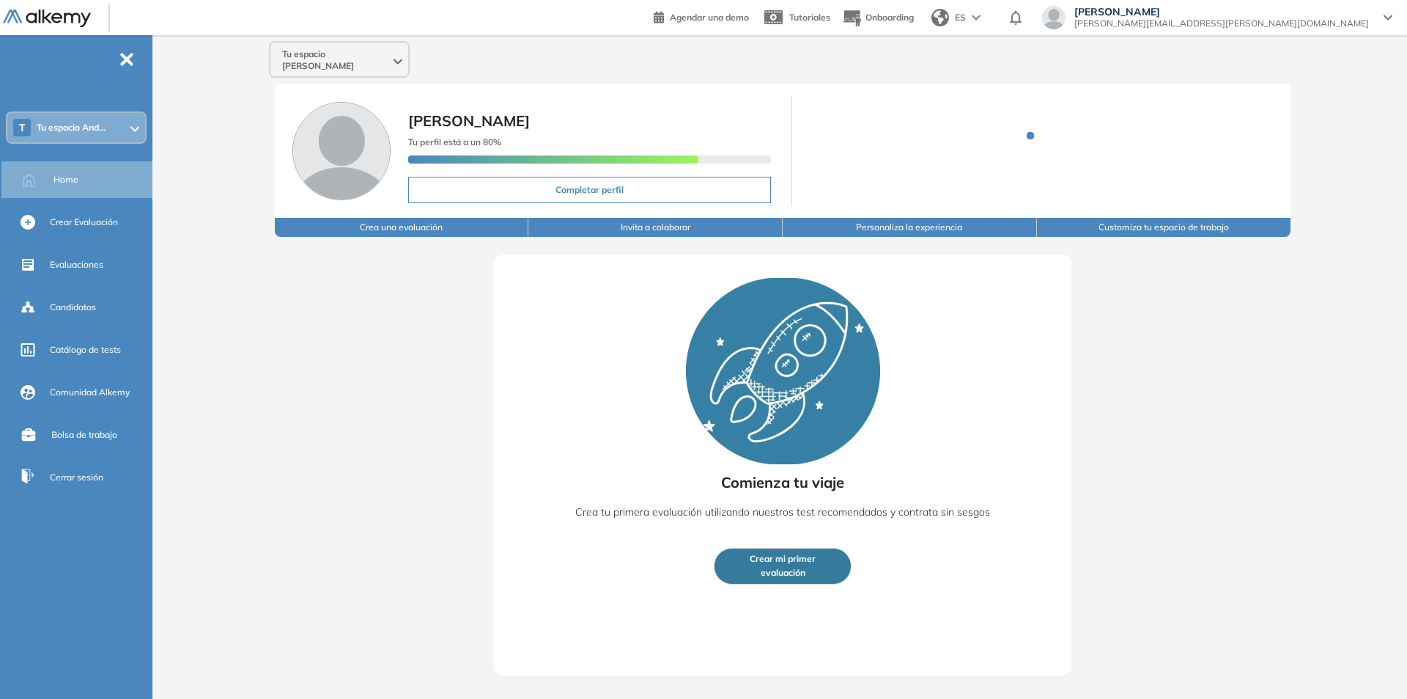
click at [113, 130] on div "T Tu espacio And..." at bounding box center [76, 127] width 138 height 29
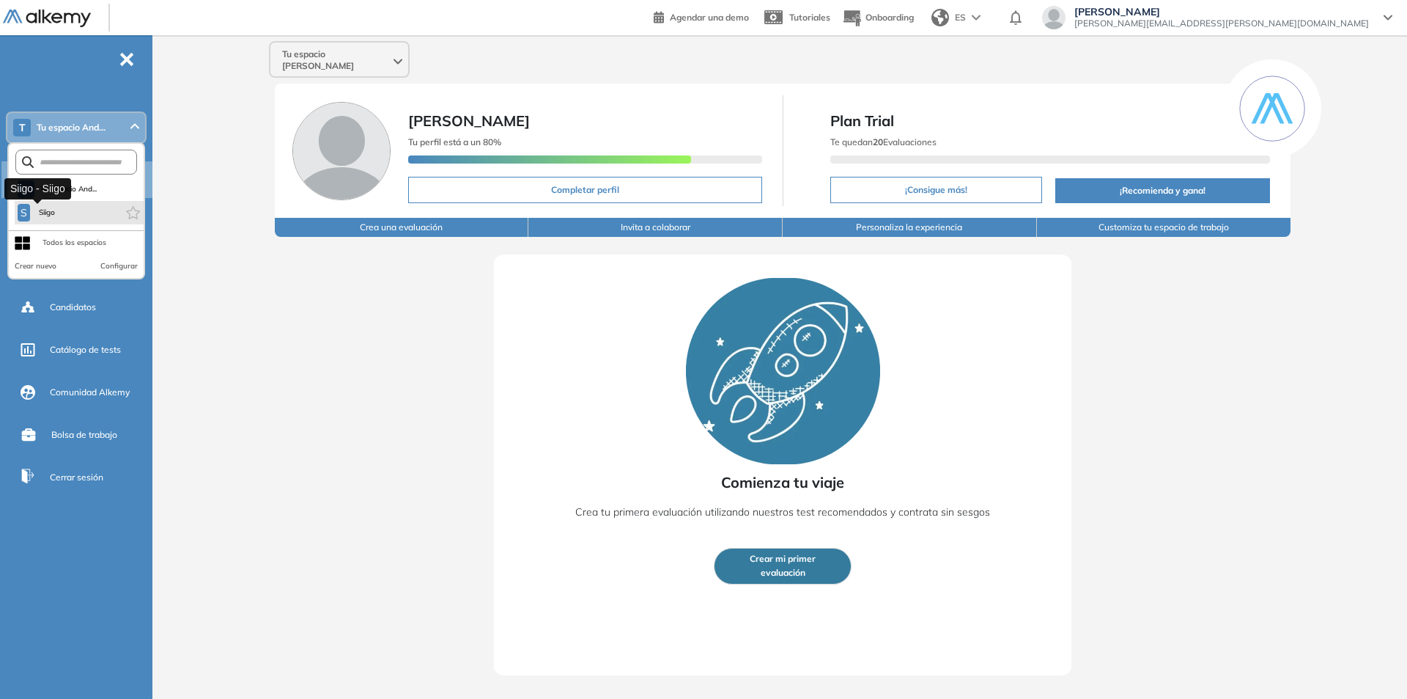
click at [51, 214] on span "Siigo" at bounding box center [46, 213] width 21 height 12
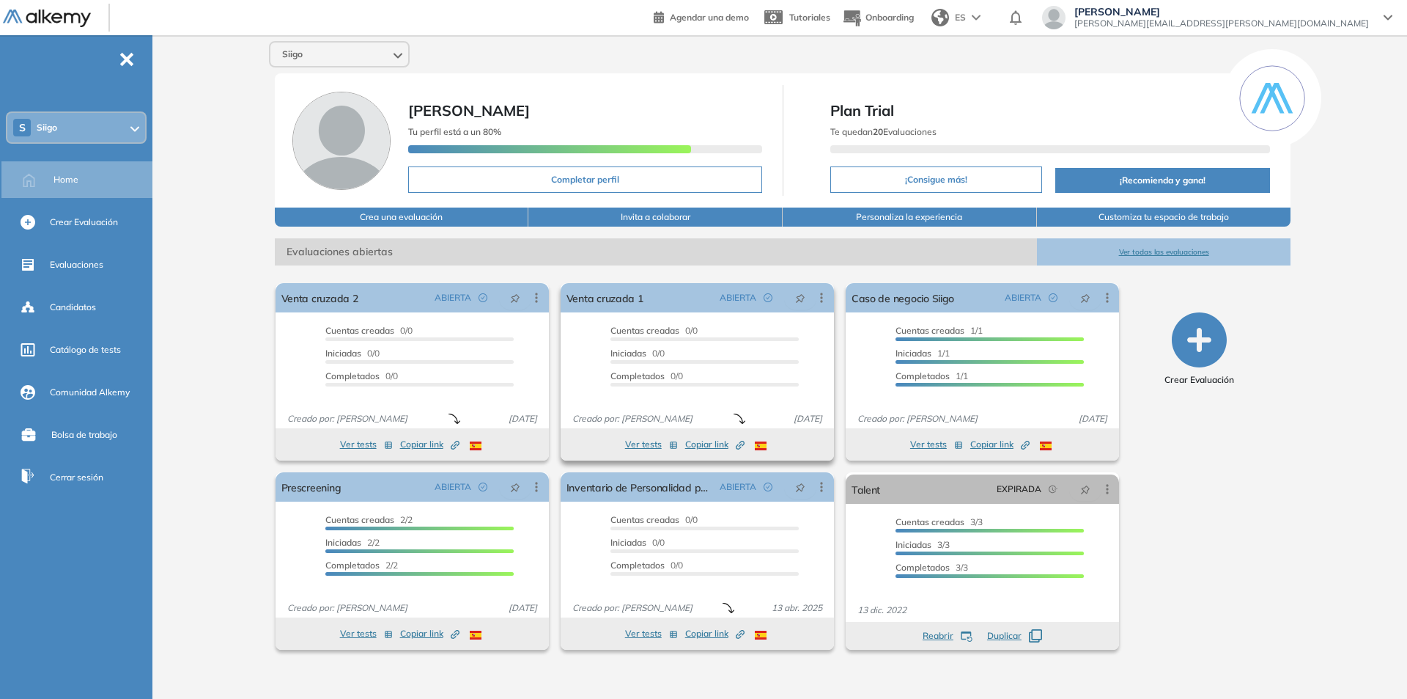
click at [643, 443] on button "Ver tests" at bounding box center [651, 444] width 53 height 18
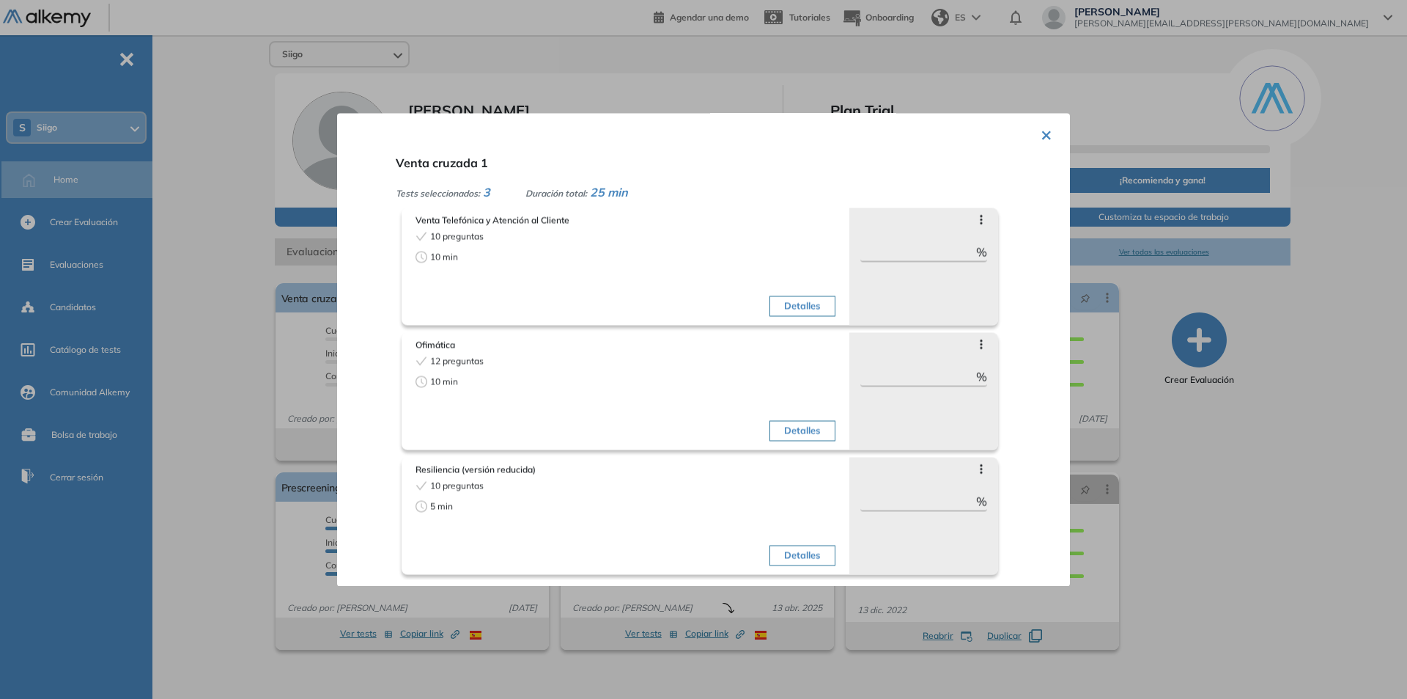
click at [792, 561] on button "Detalles" at bounding box center [802, 555] width 65 height 21
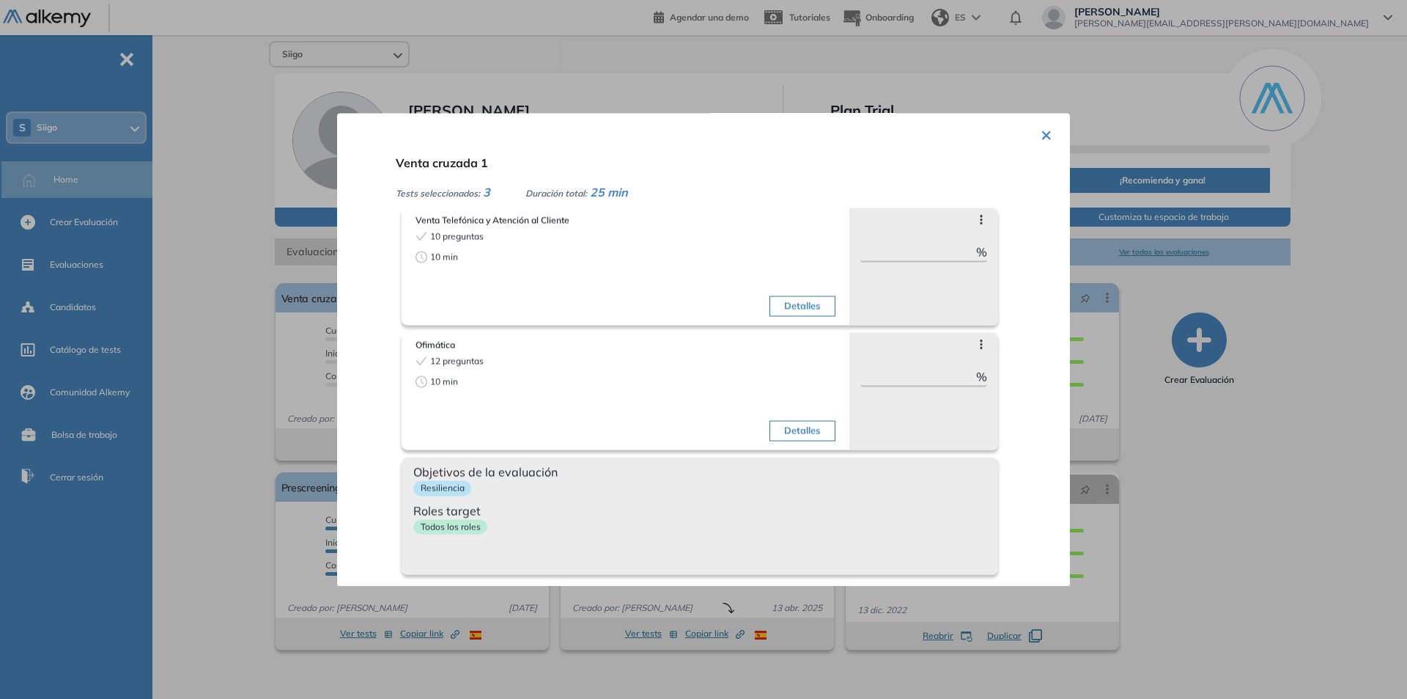
click at [781, 306] on button "Detalles" at bounding box center [802, 305] width 65 height 21
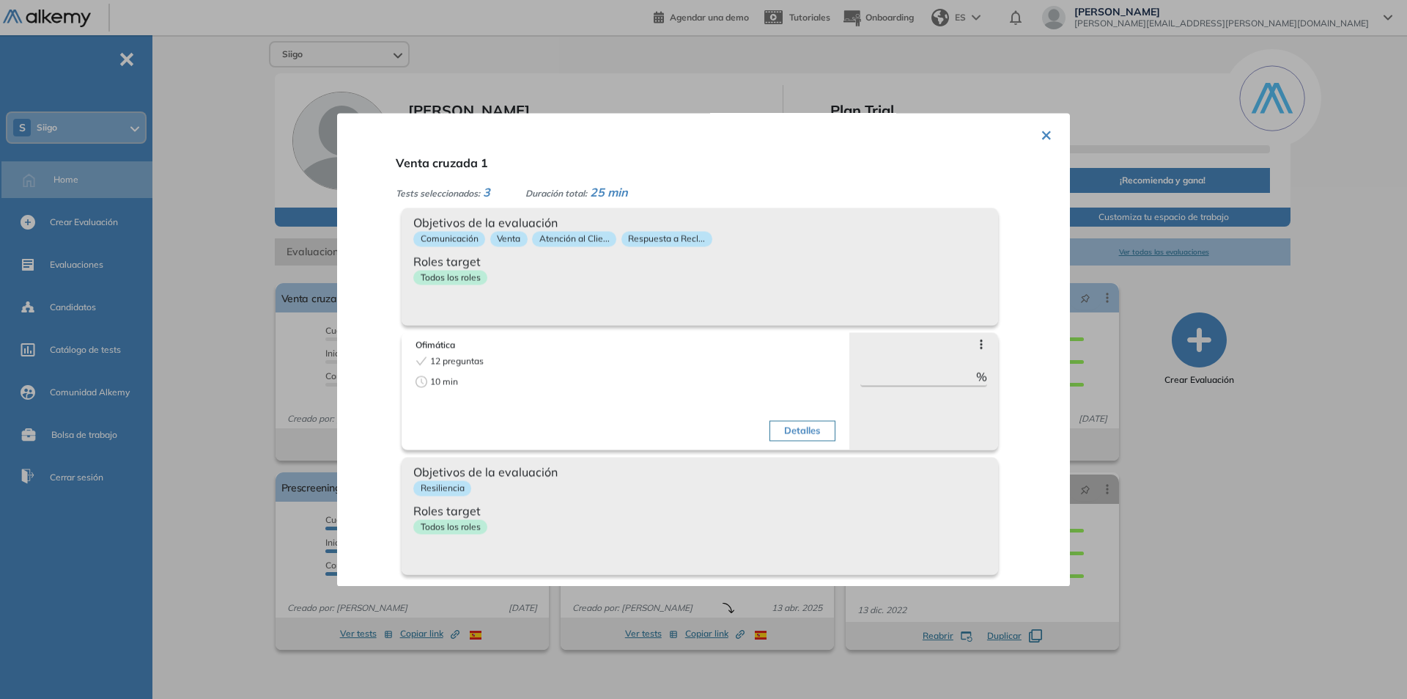
click at [800, 428] on button "Detalles" at bounding box center [802, 430] width 65 height 21
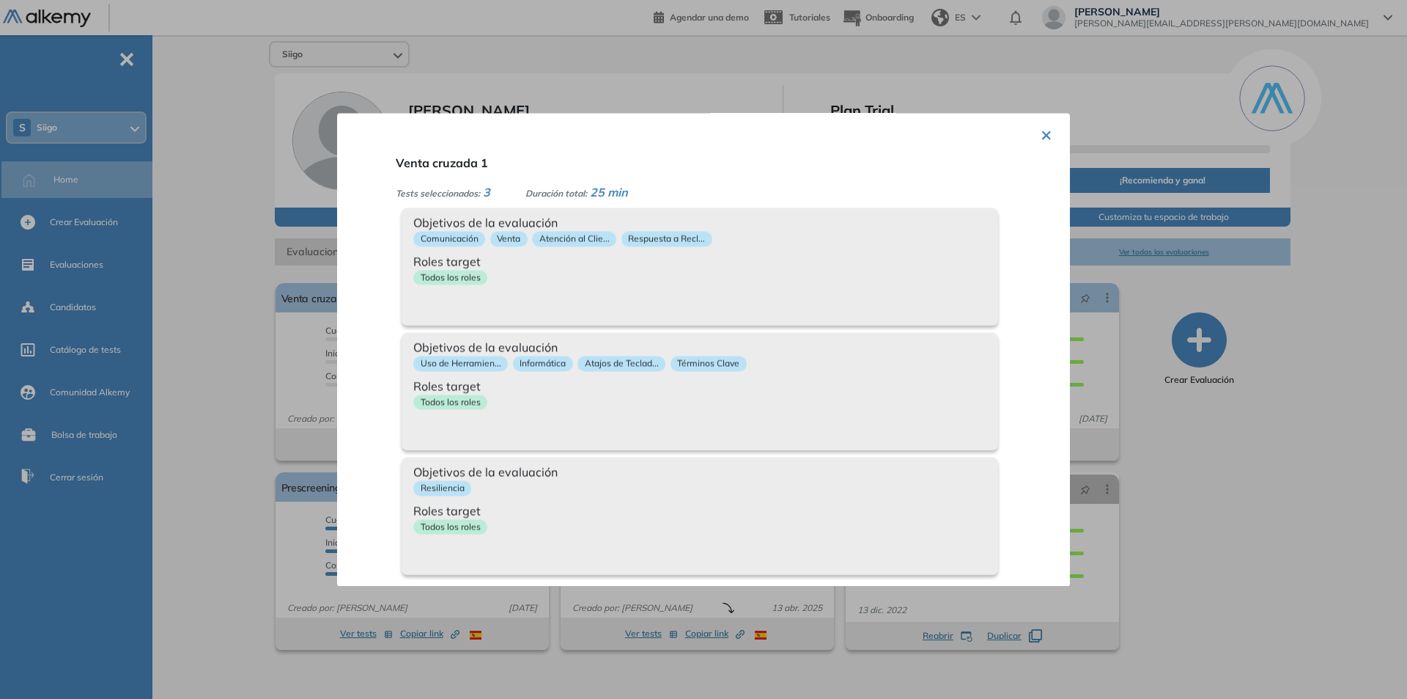
click at [1041, 144] on button "×" at bounding box center [1047, 133] width 12 height 29
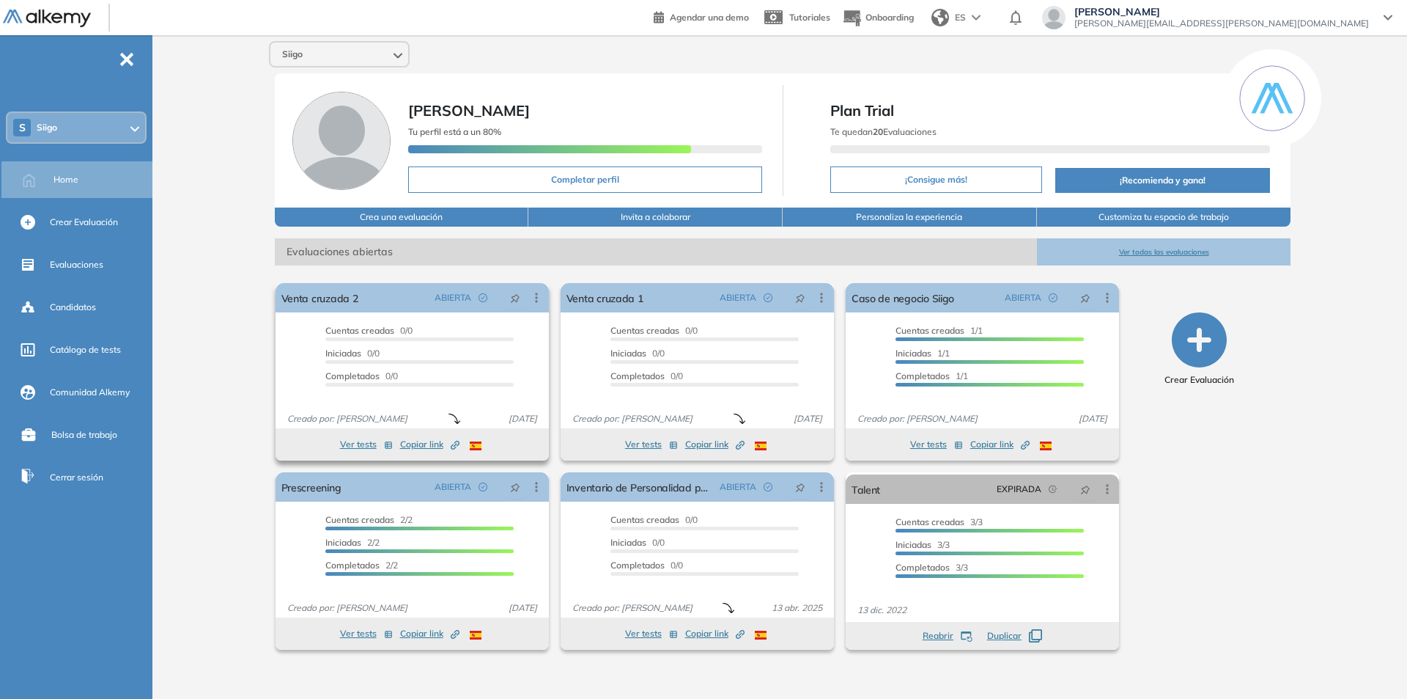
click at [347, 443] on button "Ver tests" at bounding box center [366, 444] width 53 height 18
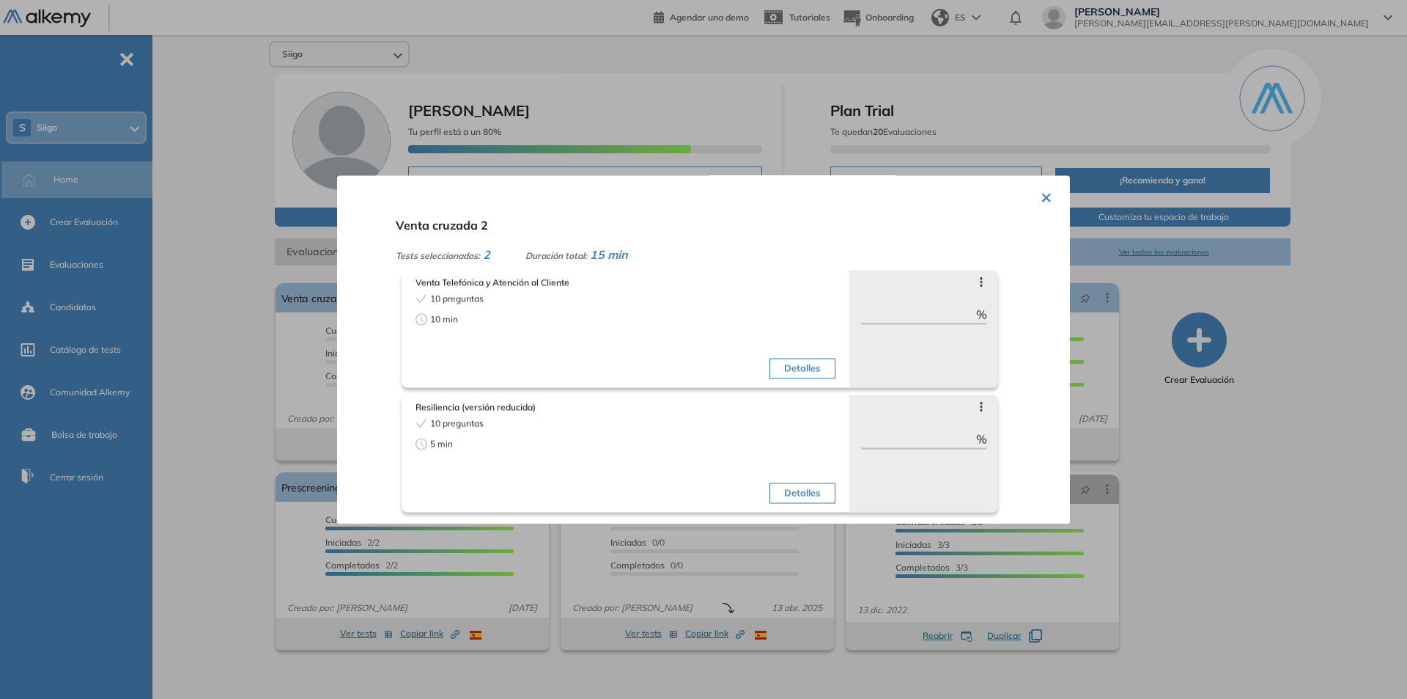
click at [1041, 197] on button "×" at bounding box center [1047, 195] width 12 height 29
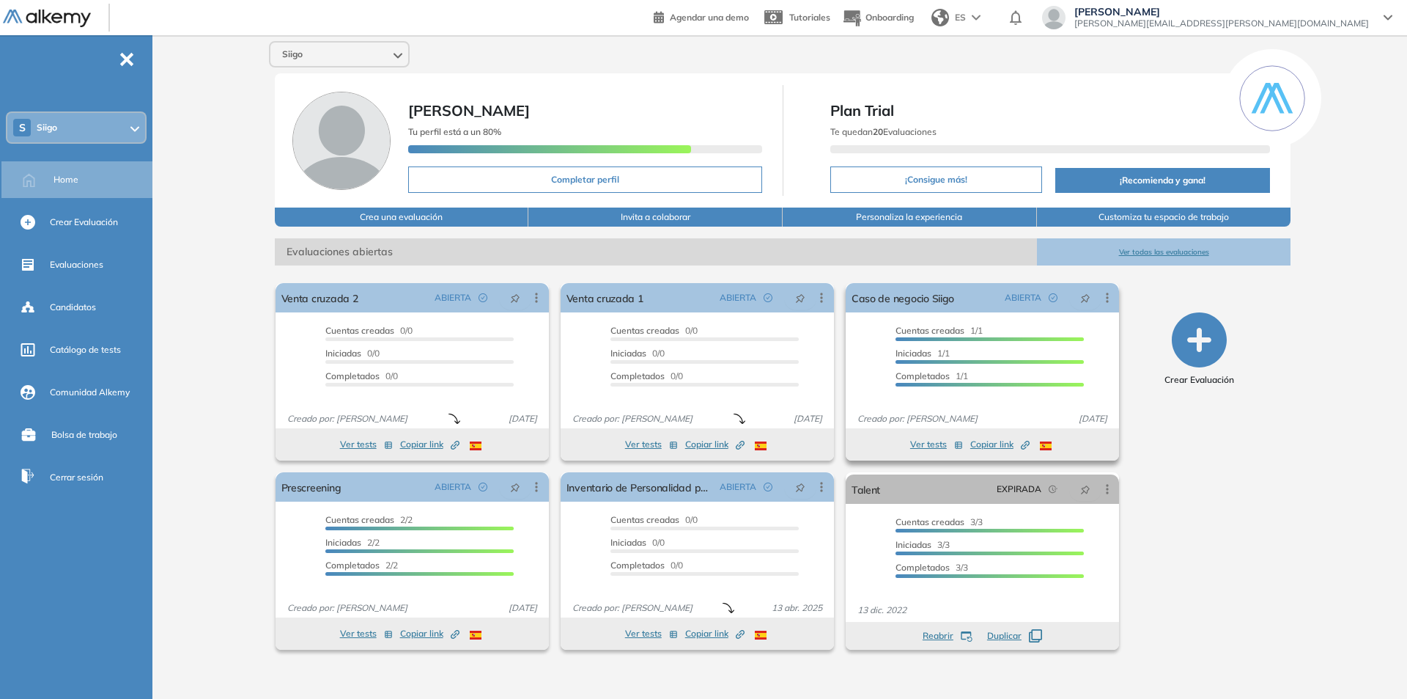
click at [915, 443] on button "Ver tests" at bounding box center [936, 444] width 53 height 18
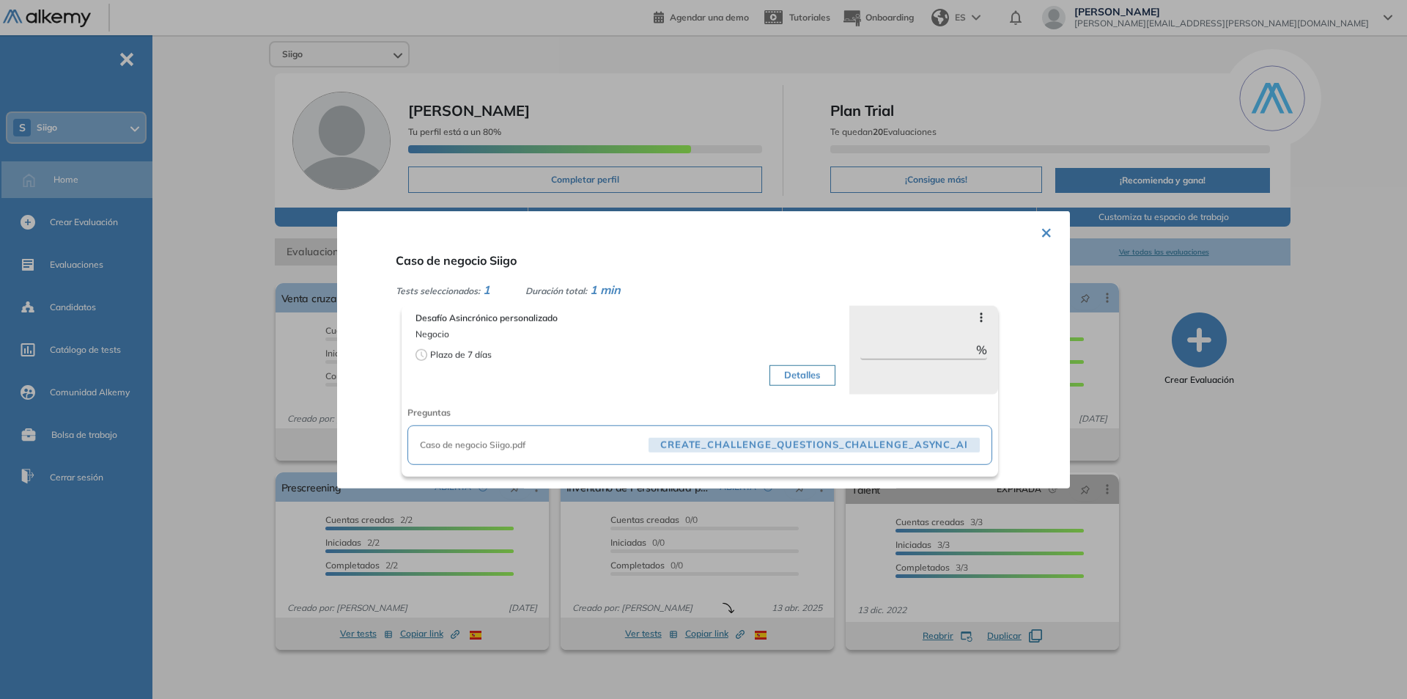
click at [1042, 237] on button "×" at bounding box center [1047, 230] width 12 height 29
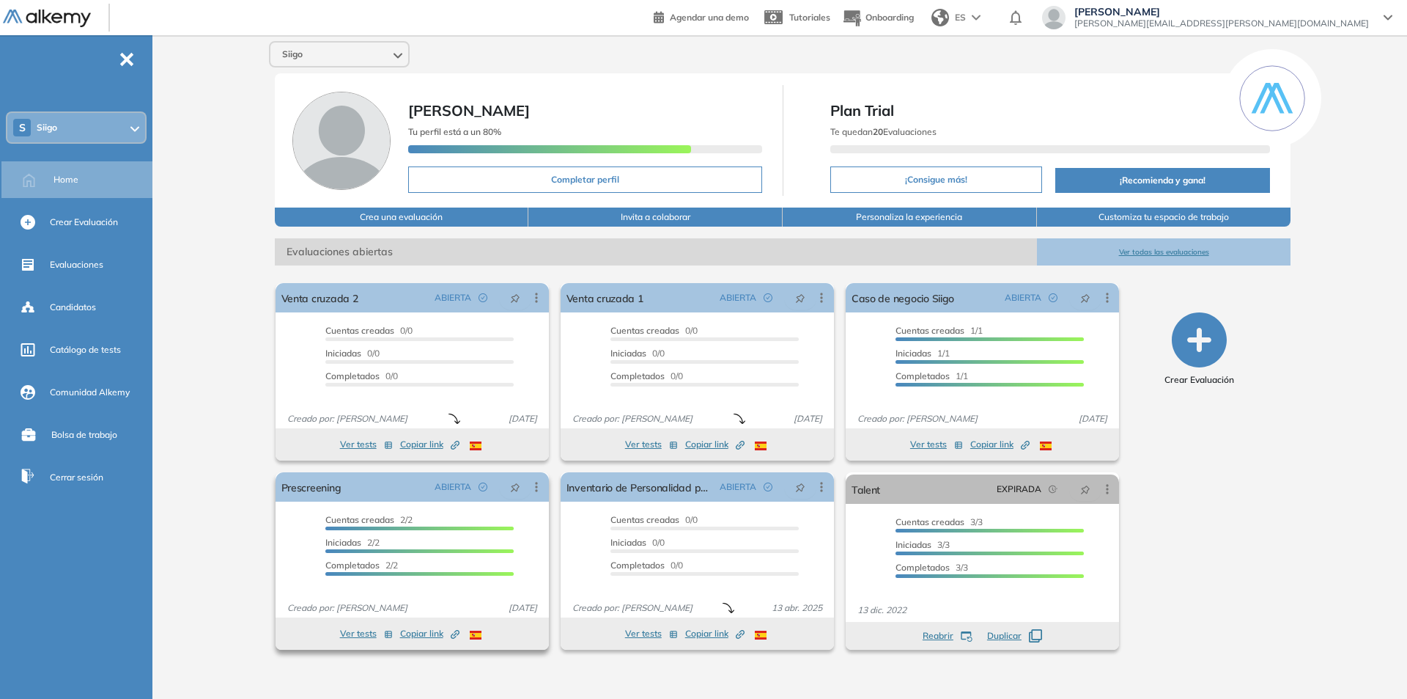
click at [347, 631] on button "Ver tests" at bounding box center [366, 633] width 53 height 18
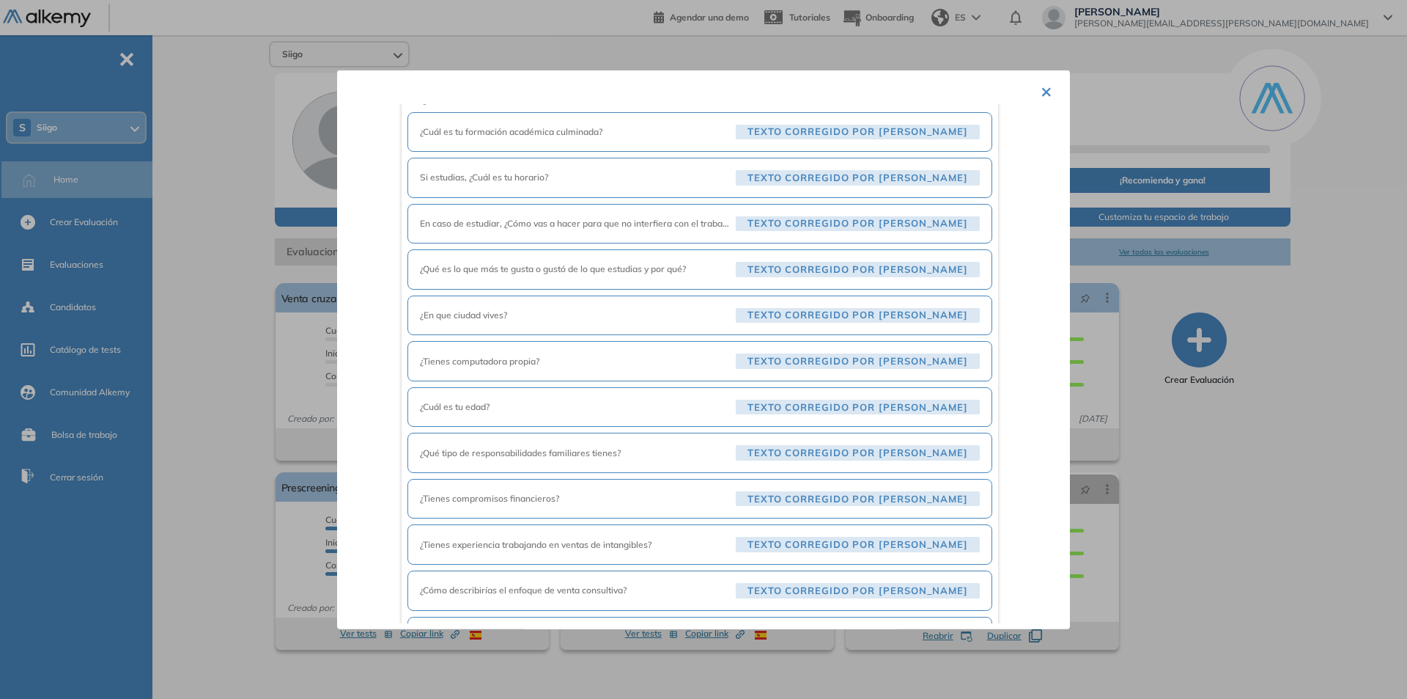
scroll to position [408, 0]
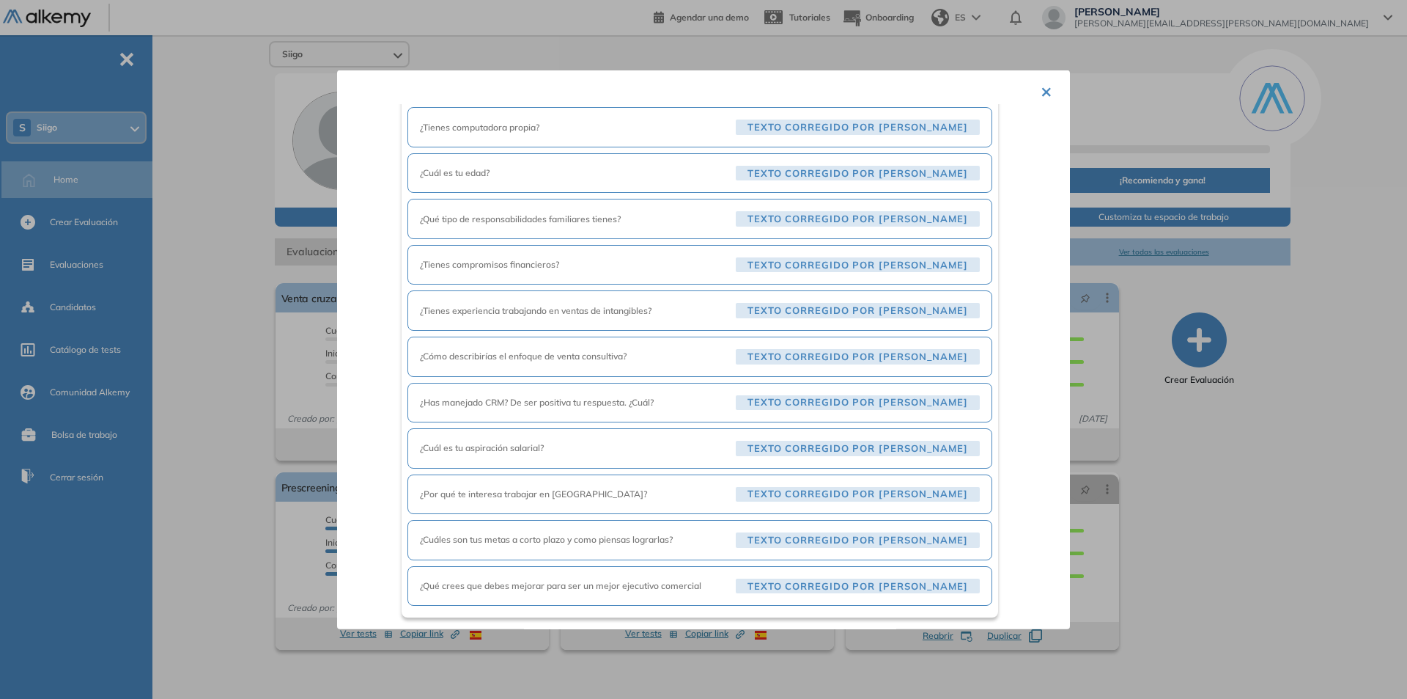
click at [294, 554] on div at bounding box center [703, 349] width 1407 height 699
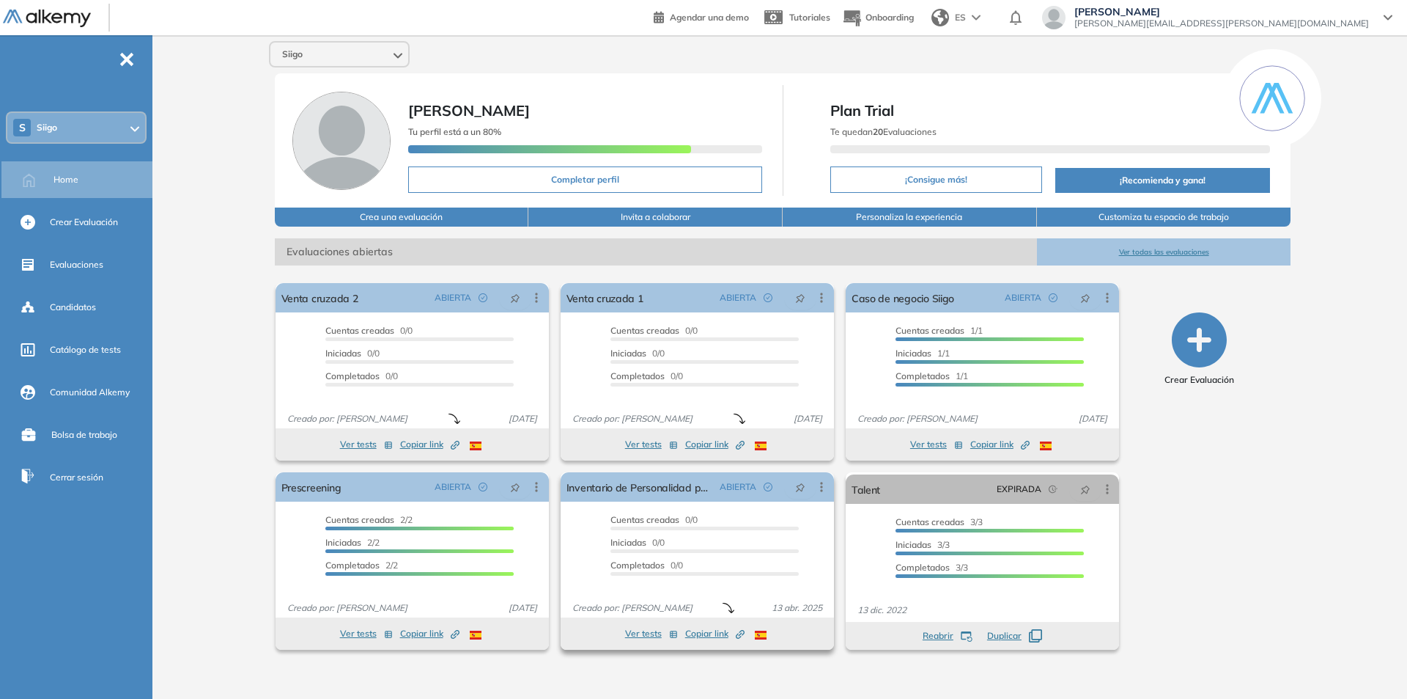
click at [655, 637] on button "Ver tests" at bounding box center [651, 633] width 53 height 18
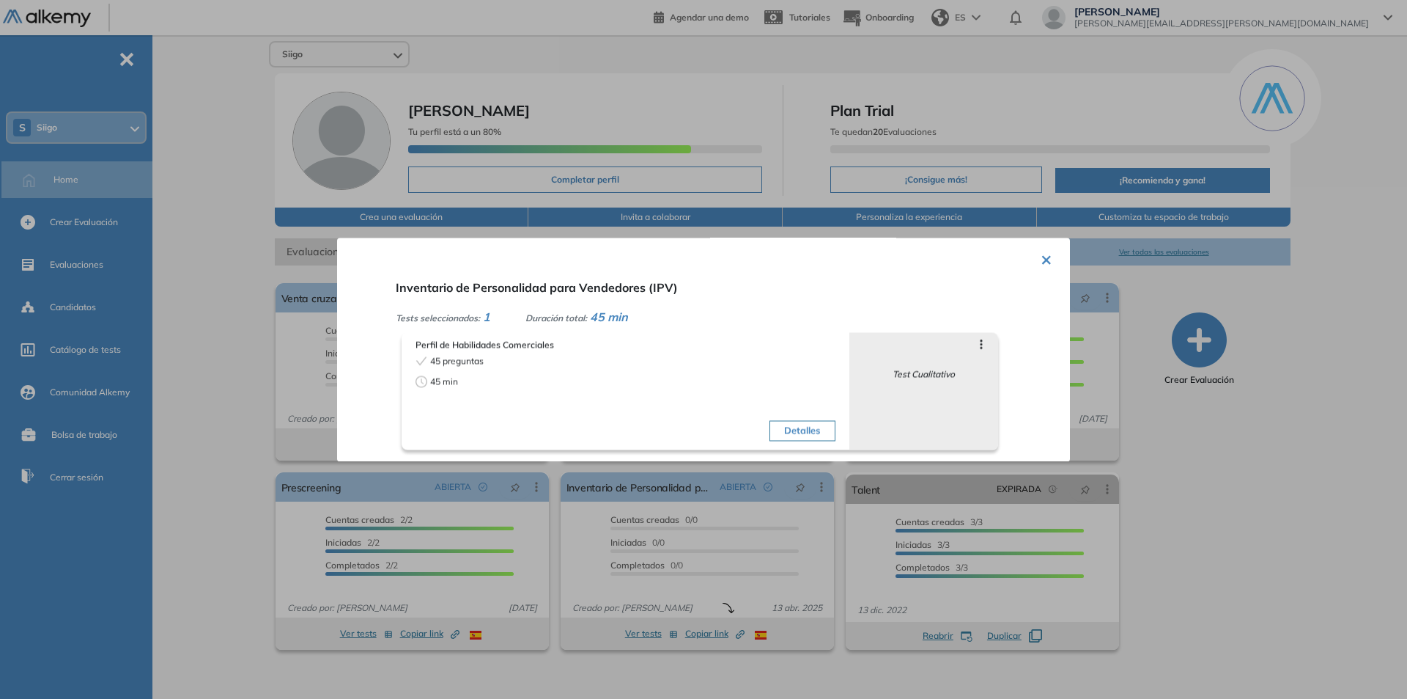
click at [796, 429] on button "Detalles" at bounding box center [802, 430] width 65 height 21
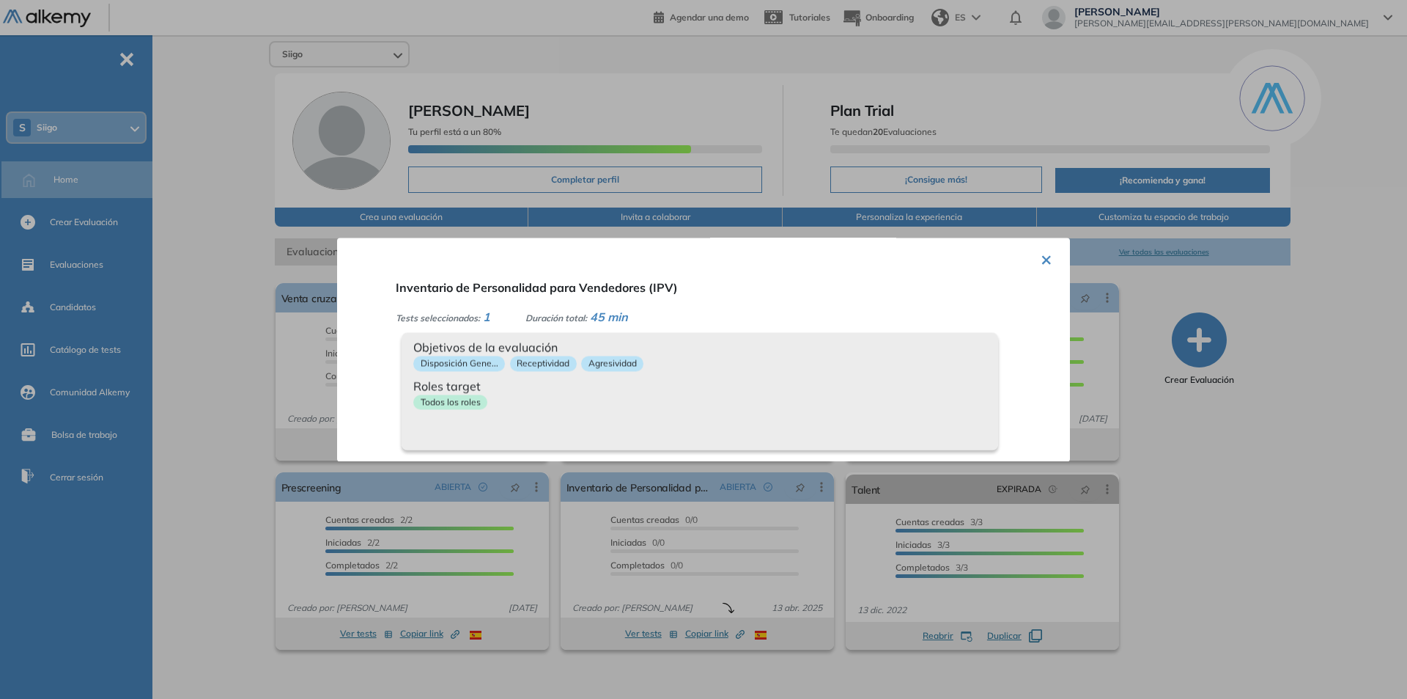
click at [1042, 262] on button "×" at bounding box center [1047, 257] width 12 height 29
